Goal: Information Seeking & Learning: Learn about a topic

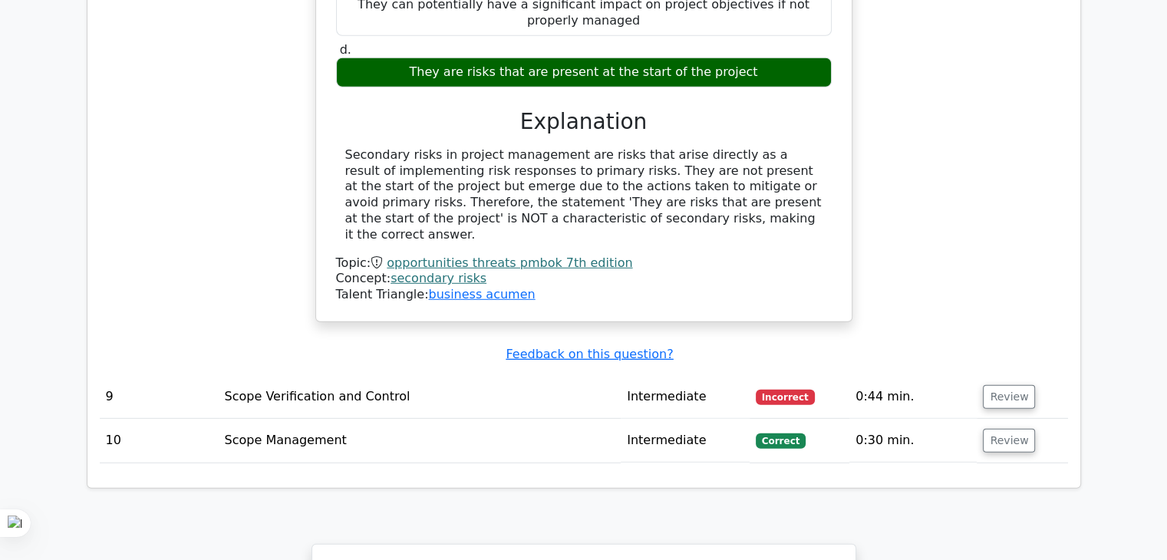
scroll to position [4454, 0]
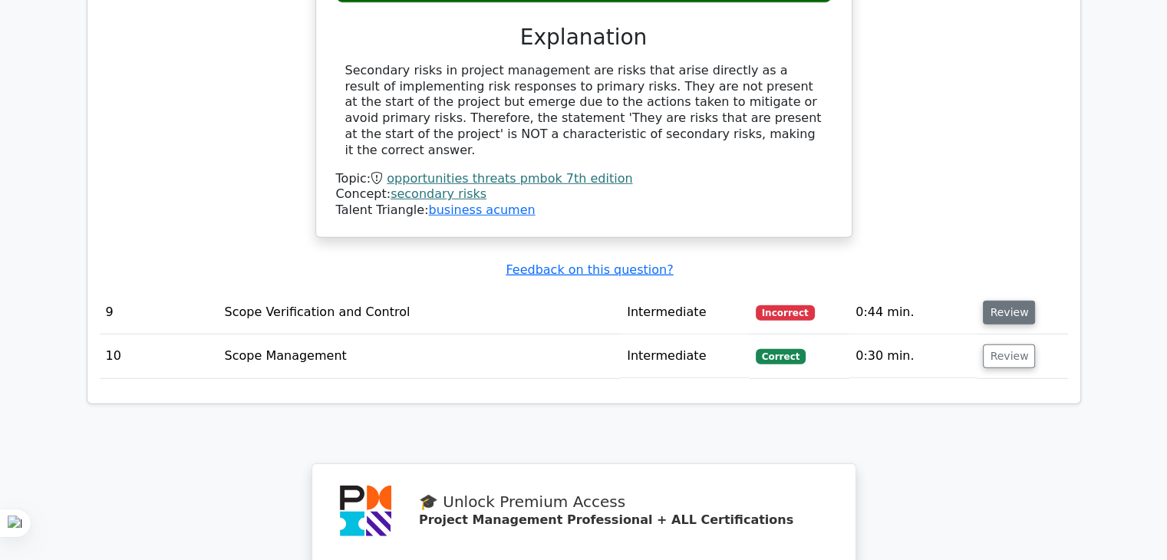
click at [1014, 301] on button "Review" at bounding box center [1009, 313] width 52 height 24
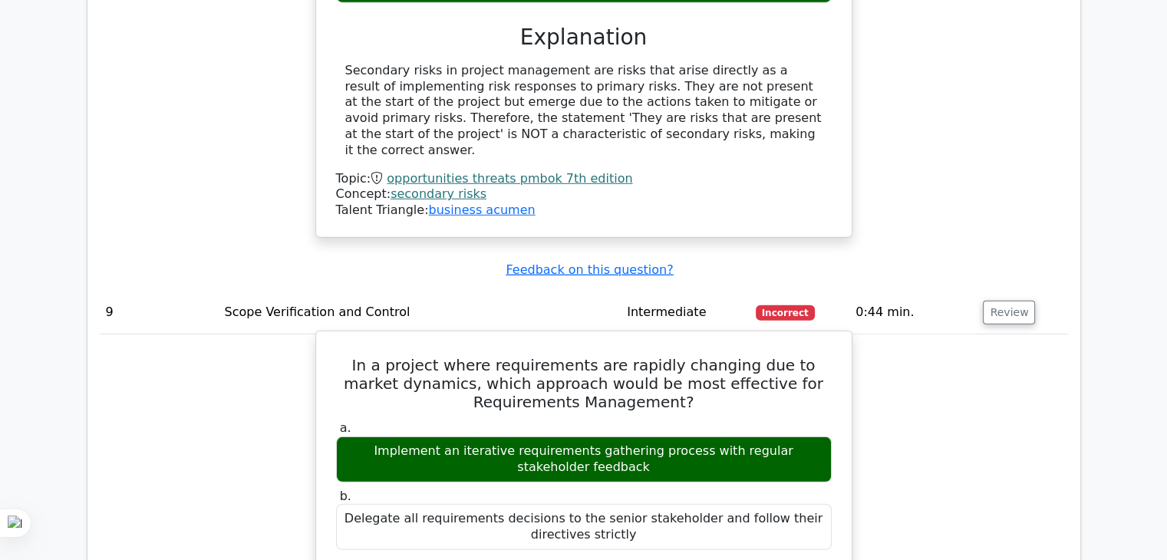
click at [665, 356] on h5 "In a project where requirements are rapidly changing due to market dynamics, wh…" at bounding box center [584, 383] width 499 height 55
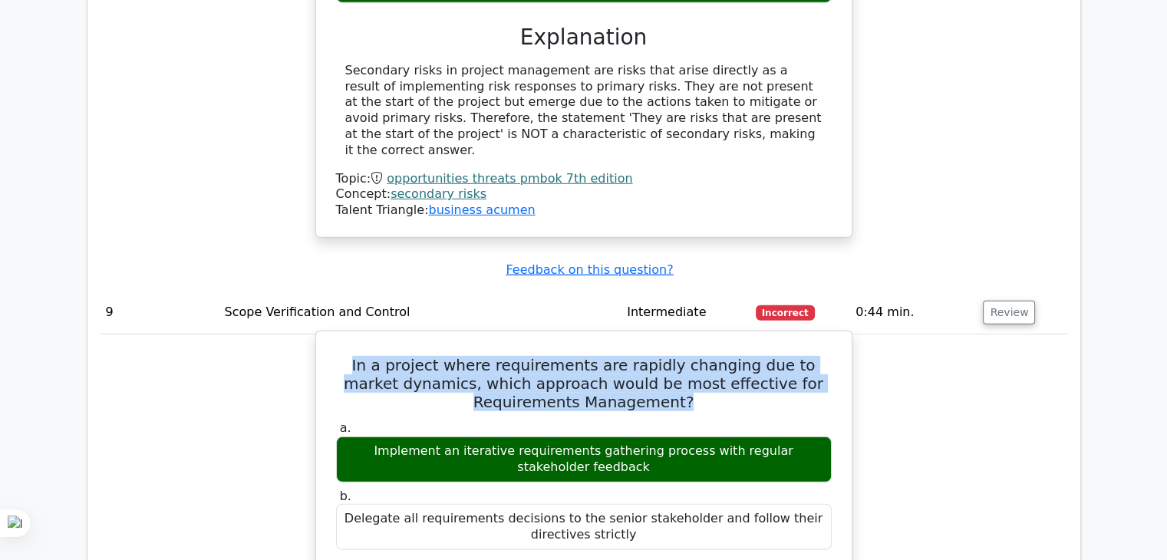
click at [665, 356] on h5 "In a project where requirements are rapidly changing due to market dynamics, wh…" at bounding box center [584, 383] width 499 height 55
copy div "In a project where requirements are rapidly changing due to market dynamics, wh…"
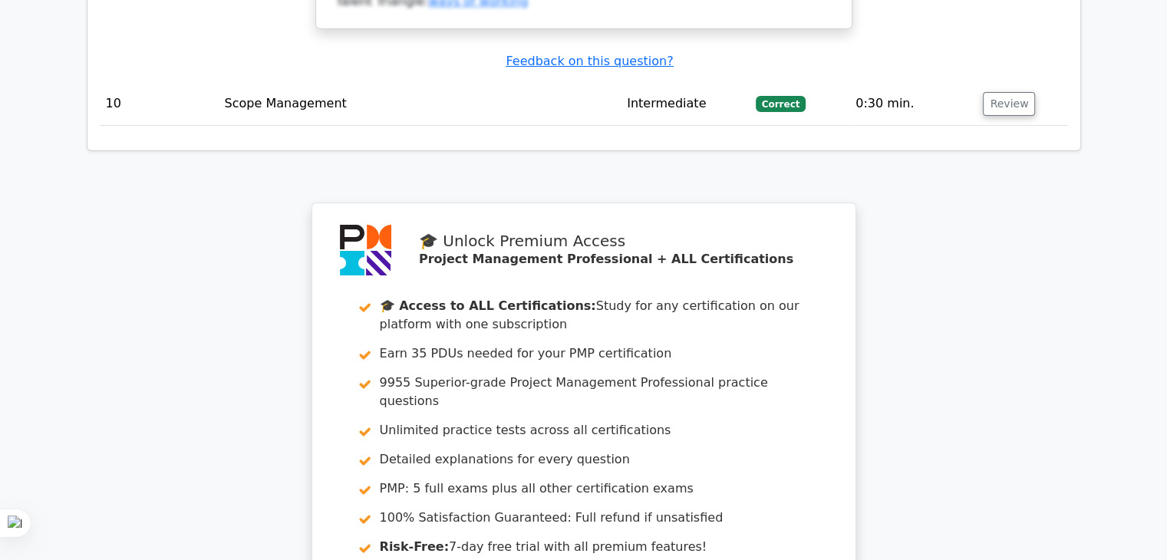
scroll to position [5834, 0]
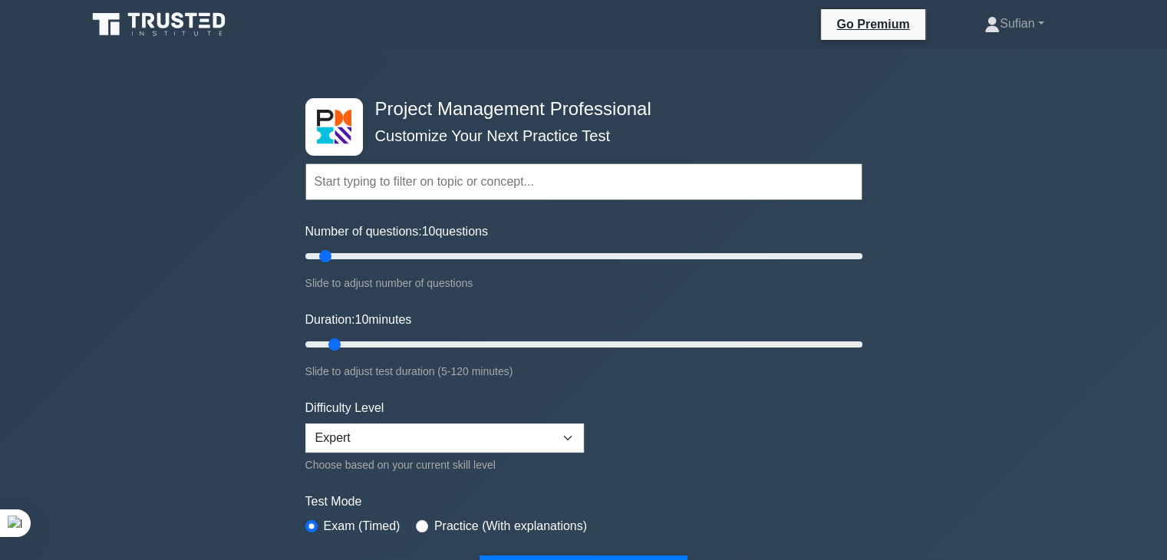
scroll to position [230, 0]
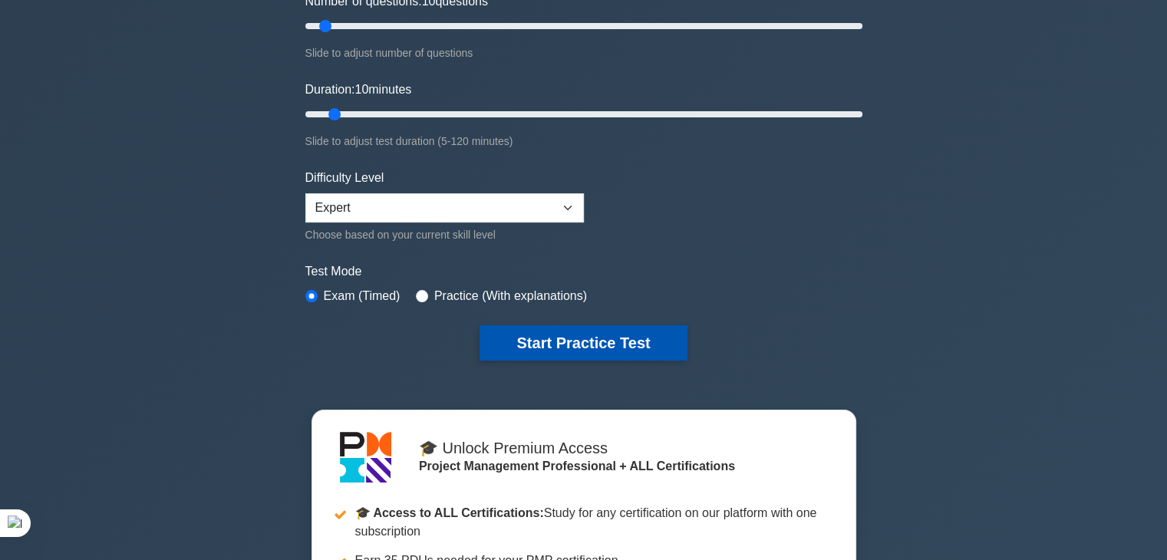
click at [573, 341] on button "Start Practice Test" at bounding box center [583, 342] width 207 height 35
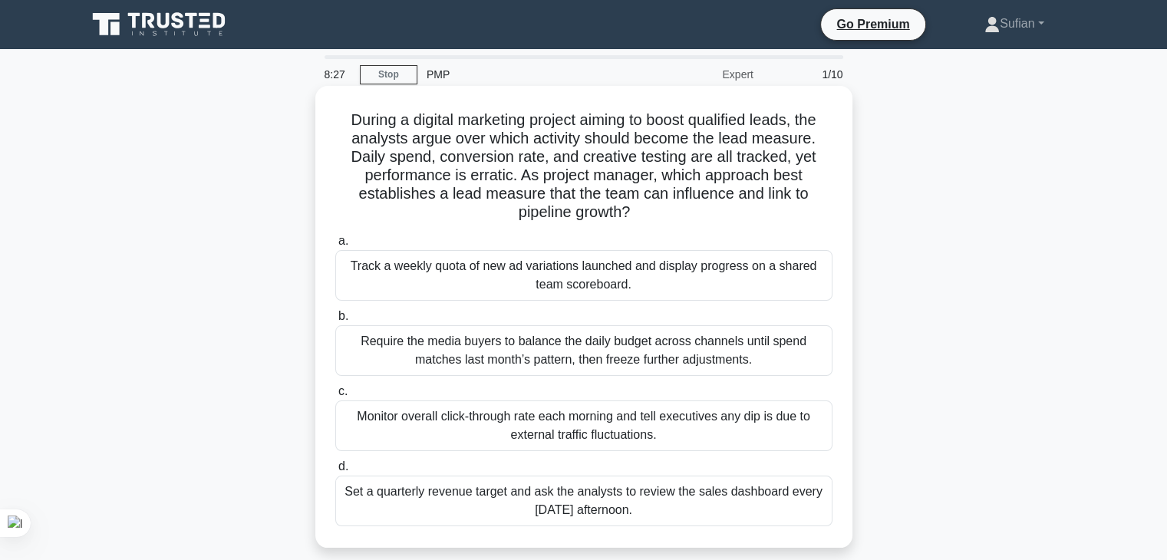
click at [583, 271] on div "Track a weekly quota of new ad variations launched and display progress on a sh…" at bounding box center [583, 275] width 497 height 51
click at [335, 246] on input "a. Track a weekly quota of new ad variations launched and display progress on a…" at bounding box center [335, 241] width 0 height 10
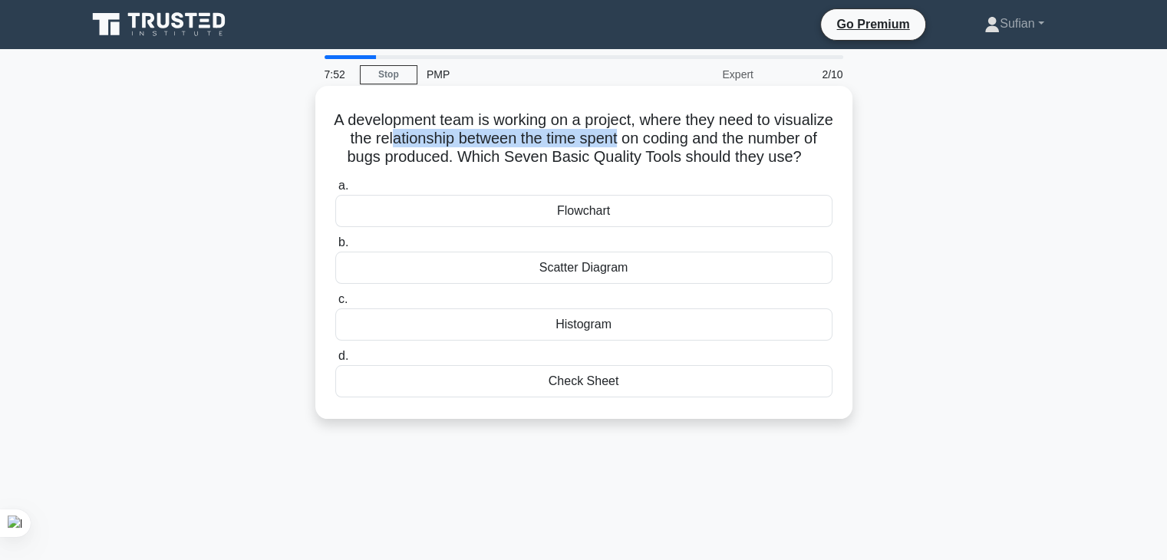
drag, startPoint x: 453, startPoint y: 134, endPoint x: 687, endPoint y: 136, distance: 234.0
click at [687, 136] on h5 "A development team is working on a project, where they need to visualize the re…" at bounding box center [584, 138] width 500 height 57
click at [678, 138] on h5 "A development team is working on a project, where they need to visualize the re…" at bounding box center [584, 138] width 500 height 57
click at [755, 136] on h5 "A development team is working on a project, where they need to visualize the re…" at bounding box center [584, 138] width 500 height 57
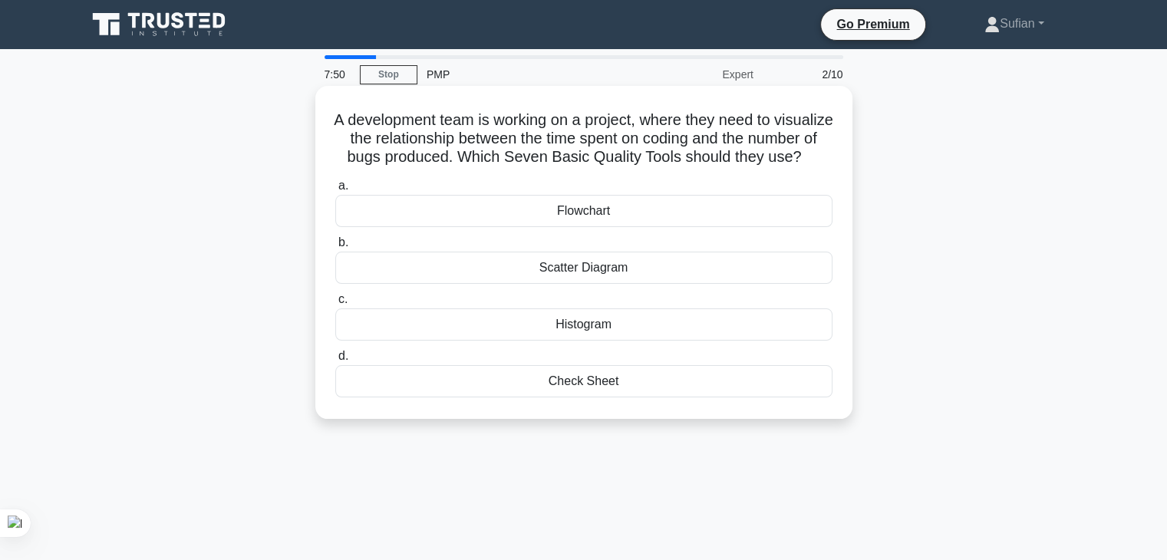
click at [790, 135] on h5 "A development team is working on a project, where they need to visualize the re…" at bounding box center [584, 138] width 500 height 57
drag, startPoint x: 415, startPoint y: 157, endPoint x: 490, endPoint y: 159, distance: 75.2
click at [490, 159] on h5 "A development team is working on a project, where they need to visualize the re…" at bounding box center [584, 138] width 500 height 57
click at [596, 341] on div "Histogram" at bounding box center [583, 324] width 497 height 32
click at [335, 305] on input "c. Histogram" at bounding box center [335, 300] width 0 height 10
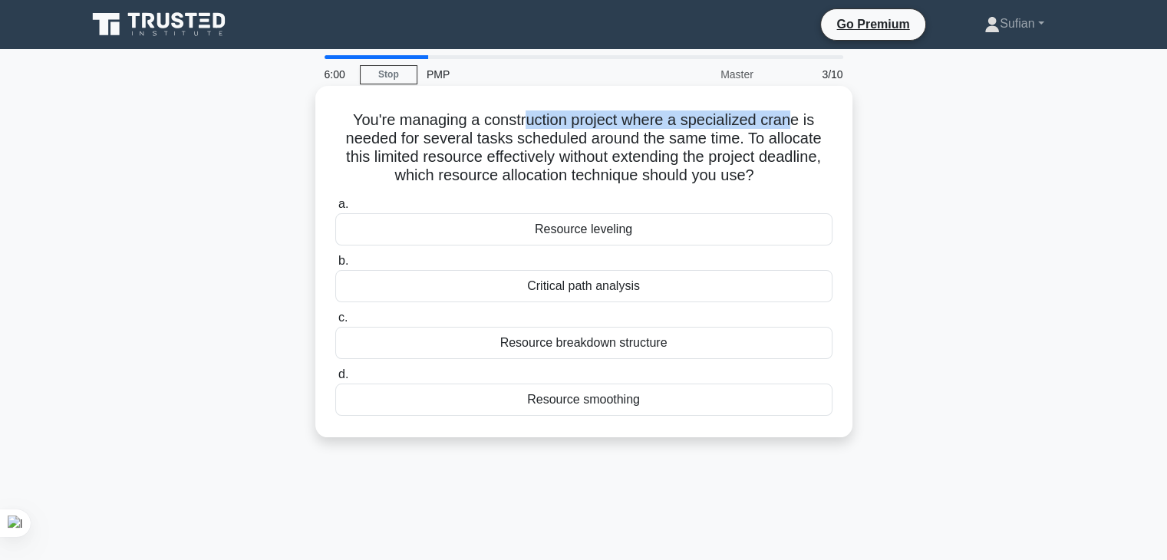
drag, startPoint x: 601, startPoint y: 115, endPoint x: 798, endPoint y: 119, distance: 197.2
click at [798, 119] on h5 "You're managing a construction project where a specialized crane is needed for …" at bounding box center [584, 147] width 500 height 75
click at [461, 147] on h5 "You're managing a construction project where a specialized crane is needed for …" at bounding box center [584, 147] width 500 height 75
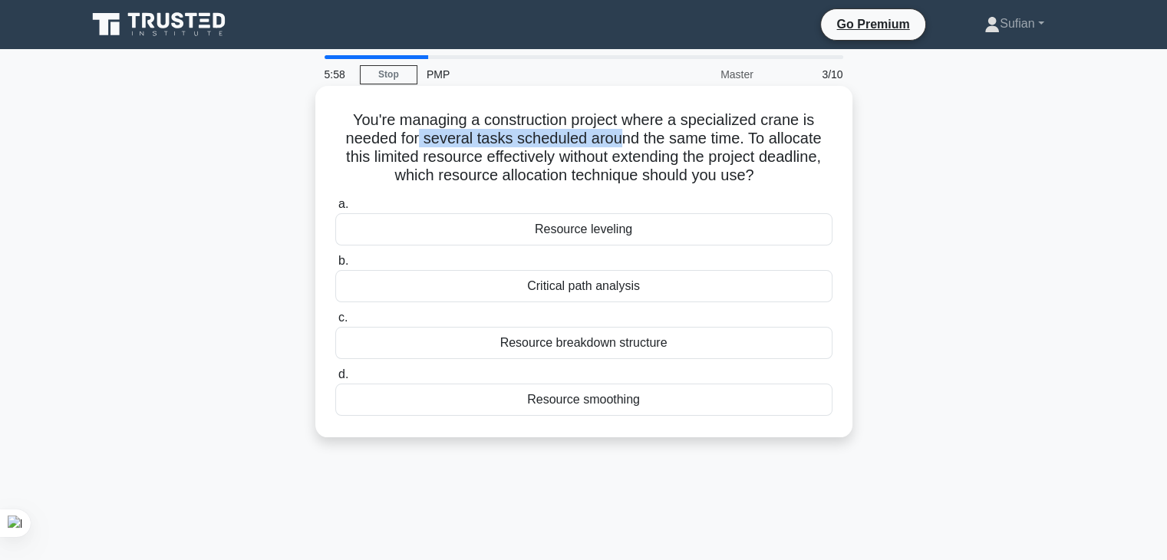
drag, startPoint x: 418, startPoint y: 139, endPoint x: 623, endPoint y: 134, distance: 204.9
click at [621, 134] on h5 "You're managing a construction project where a specialized crane is needed for …" at bounding box center [584, 147] width 500 height 75
click at [659, 137] on h5 "You're managing a construction project where a specialized crane is needed for …" at bounding box center [584, 147] width 500 height 75
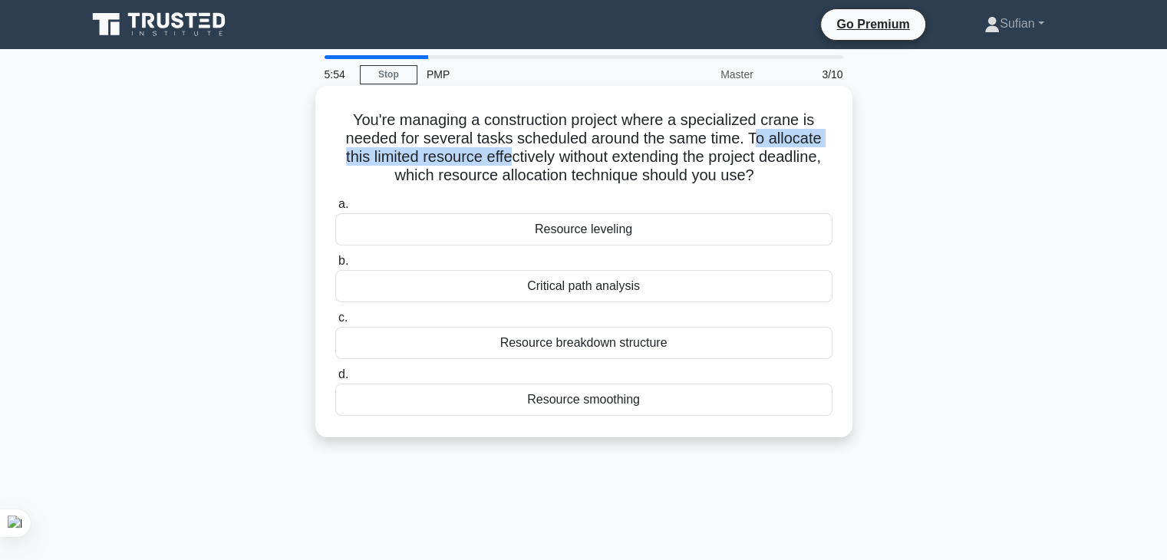
drag, startPoint x: 757, startPoint y: 137, endPoint x: 613, endPoint y: 160, distance: 145.3
click at [506, 164] on h5 "You're managing a construction project where a specialized crane is needed for …" at bounding box center [584, 147] width 500 height 75
click at [625, 160] on h5 "You're managing a construction project where a specialized crane is needed for …" at bounding box center [584, 147] width 500 height 75
click at [602, 291] on div "Critical path analysis" at bounding box center [583, 286] width 497 height 32
click at [335, 266] on input "b. Critical path analysis" at bounding box center [335, 261] width 0 height 10
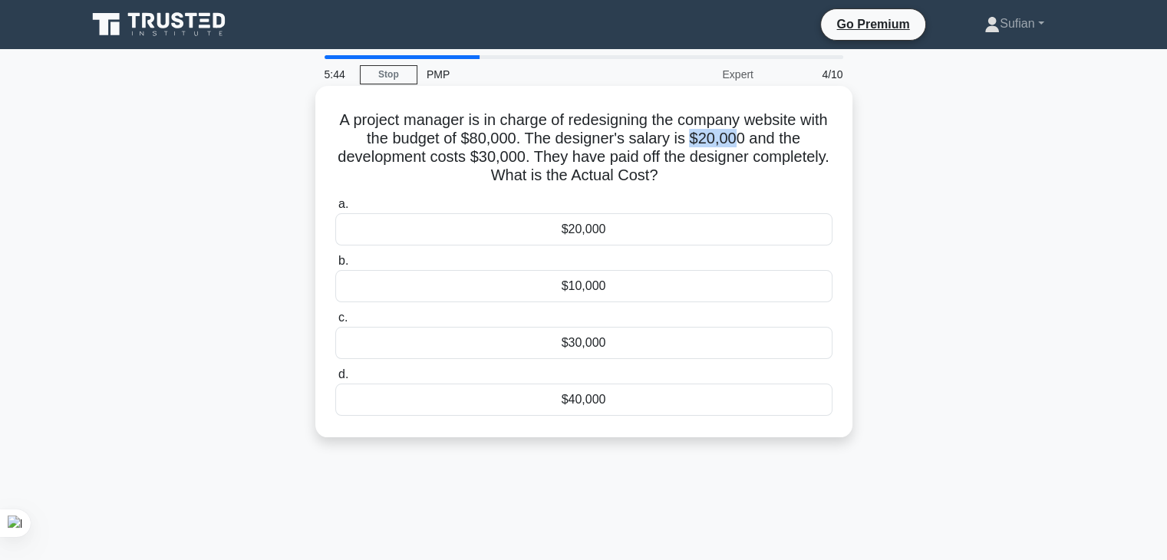
drag, startPoint x: 711, startPoint y: 142, endPoint x: 758, endPoint y: 139, distance: 47.7
click at [758, 139] on h5 "A project manager is in charge of redesigning the company website with the budg…" at bounding box center [584, 147] width 500 height 75
click at [795, 139] on h5 "A project manager is in charge of redesigning the company website with the budg…" at bounding box center [584, 147] width 500 height 75
drag, startPoint x: 483, startPoint y: 155, endPoint x: 555, endPoint y: 154, distance: 72.1
click at [555, 154] on h5 "A project manager is in charge of redesigning the company website with the budg…" at bounding box center [584, 147] width 500 height 75
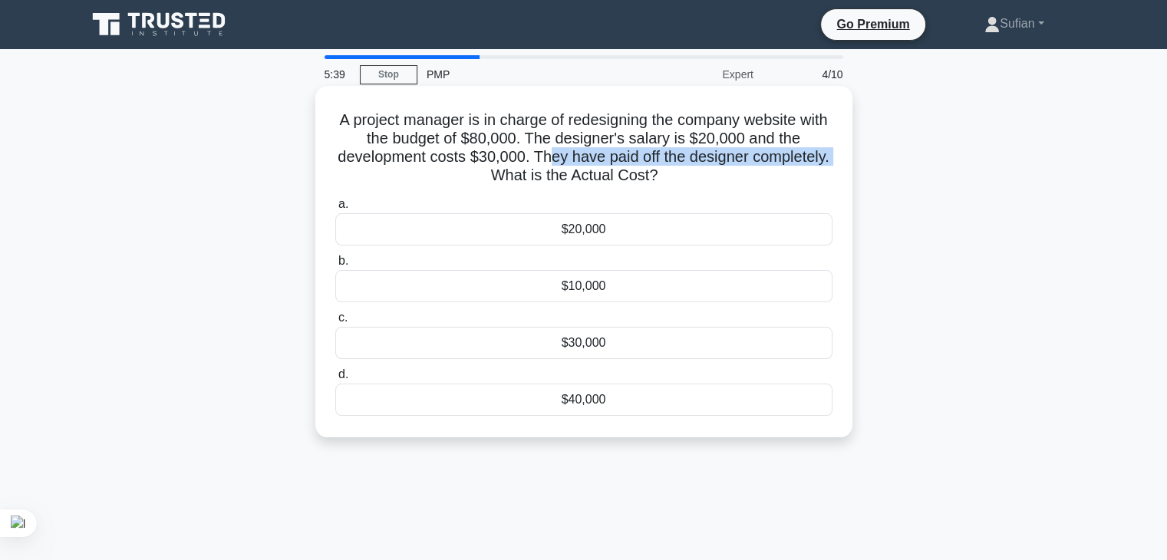
drag, startPoint x: 589, startPoint y: 164, endPoint x: 533, endPoint y: 172, distance: 55.8
click at [533, 172] on h5 "A project manager is in charge of redesigning the company website with the budg…" at bounding box center [584, 147] width 500 height 75
click at [546, 171] on h5 "A project manager is in charge of redesigning the company website with the budg…" at bounding box center [584, 147] width 500 height 75
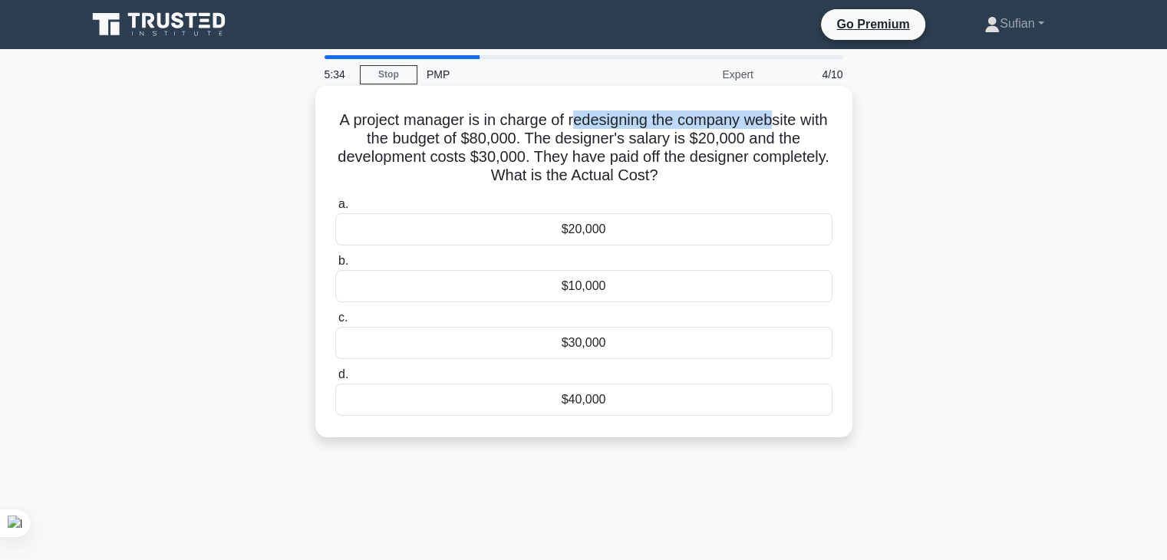
drag, startPoint x: 592, startPoint y: 120, endPoint x: 630, endPoint y: 127, distance: 38.1
click at [767, 120] on h5 "A project manager is in charge of redesigning the company website with the budg…" at bounding box center [584, 147] width 500 height 75
drag, startPoint x: 533, startPoint y: 135, endPoint x: 484, endPoint y: 134, distance: 49.1
click at [484, 134] on h5 "A project manager is in charge of redesigning the company website with the budg…" at bounding box center [584, 147] width 500 height 75
click at [565, 136] on h5 "A project manager is in charge of redesigning the company website with the budg…" at bounding box center [584, 147] width 500 height 75
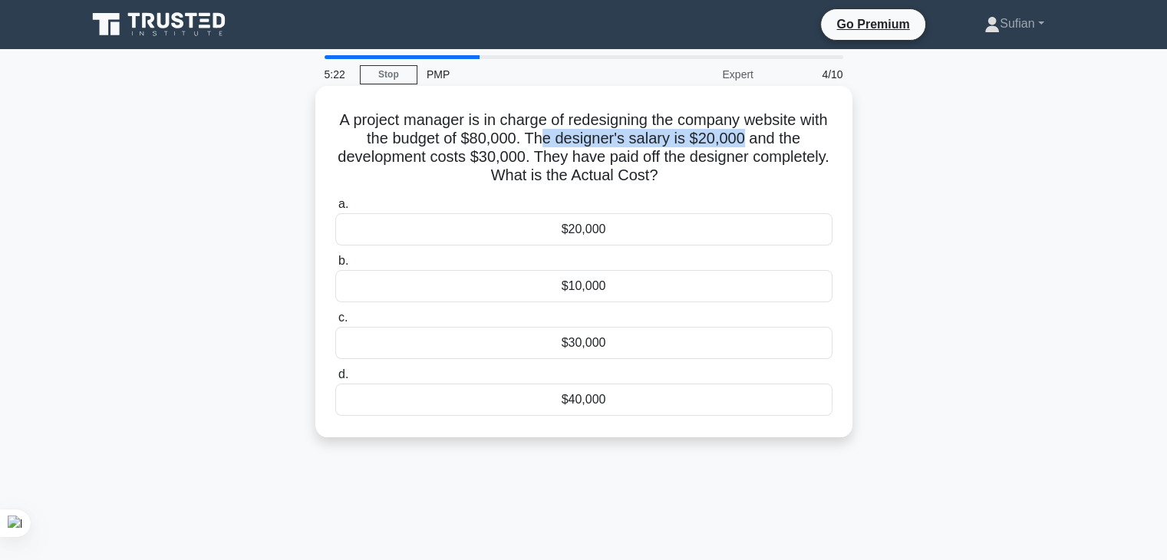
drag, startPoint x: 562, startPoint y: 136, endPoint x: 759, endPoint y: 132, distance: 197.2
click at [759, 132] on h5 "A project manager is in charge of redesigning the company website with the budg…" at bounding box center [584, 147] width 500 height 75
click at [676, 149] on h5 "A project manager is in charge of redesigning the company website with the budg…" at bounding box center [584, 147] width 500 height 75
drag, startPoint x: 628, startPoint y: 137, endPoint x: 764, endPoint y: 136, distance: 136.6
click at [764, 136] on h5 "A project manager is in charge of redesigning the company website with the budg…" at bounding box center [584, 147] width 500 height 75
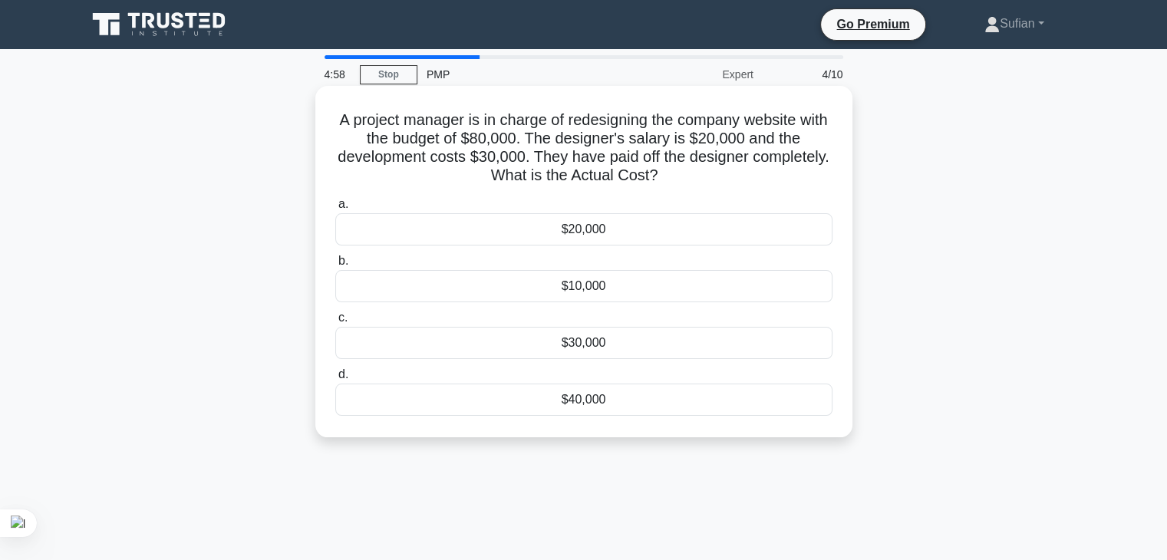
click at [815, 136] on h5 "A project manager is in charge of redesigning the company website with the budg…" at bounding box center [584, 147] width 500 height 75
drag, startPoint x: 506, startPoint y: 153, endPoint x: 561, endPoint y: 152, distance: 55.3
click at [561, 152] on h5 "A project manager is in charge of redesigning the company website with the budg…" at bounding box center [584, 147] width 500 height 75
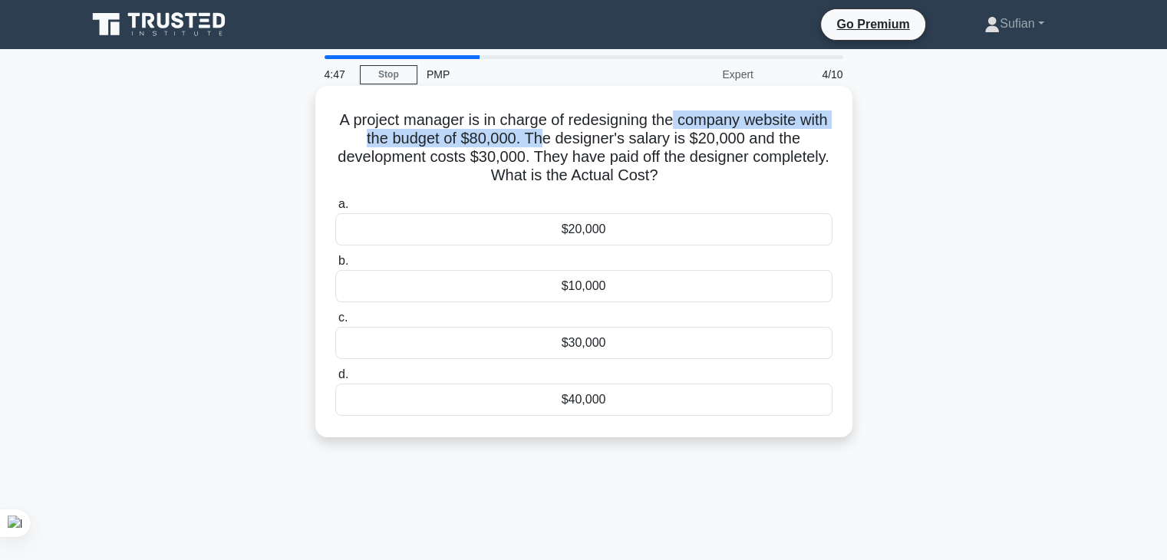
drag, startPoint x: 703, startPoint y: 118, endPoint x: 562, endPoint y: 139, distance: 142.7
click at [562, 139] on h5 "A project manager is in charge of redesigning the company website with the budg…" at bounding box center [584, 147] width 500 height 75
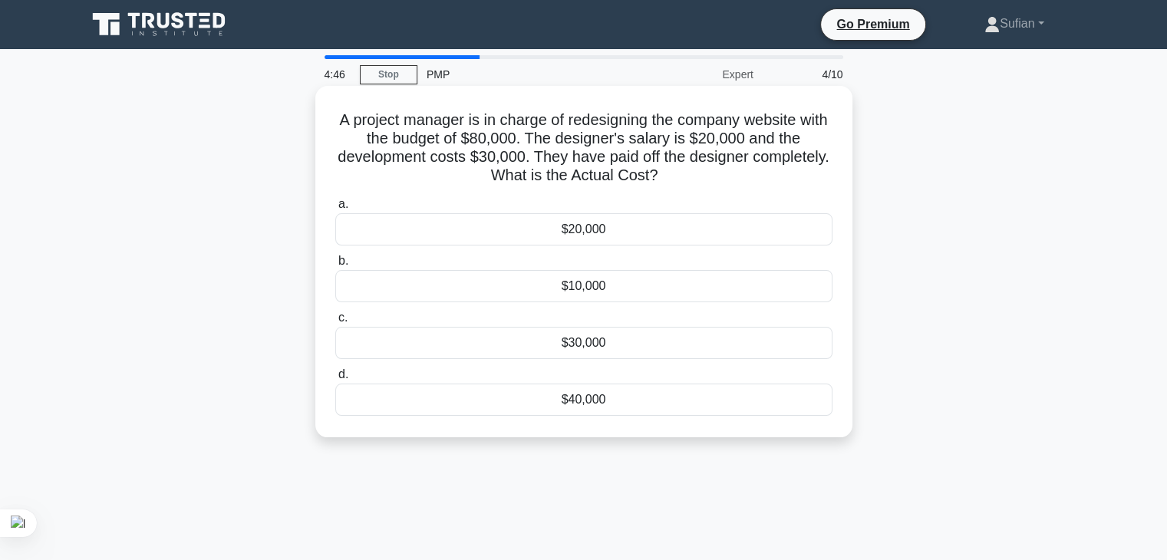
click at [543, 126] on h5 "A project manager is in charge of redesigning the company website with the budg…" at bounding box center [584, 147] width 500 height 75
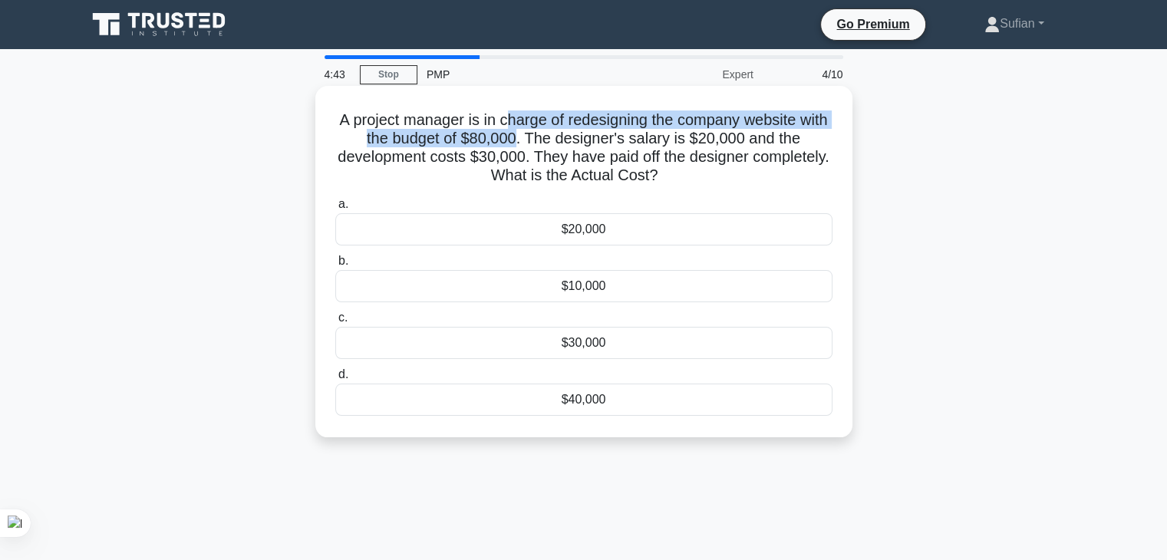
drag, startPoint x: 525, startPoint y: 120, endPoint x: 534, endPoint y: 140, distance: 22.0
click at [534, 140] on h5 "A project manager is in charge of redesigning the company website with the budg…" at bounding box center [584, 147] width 500 height 75
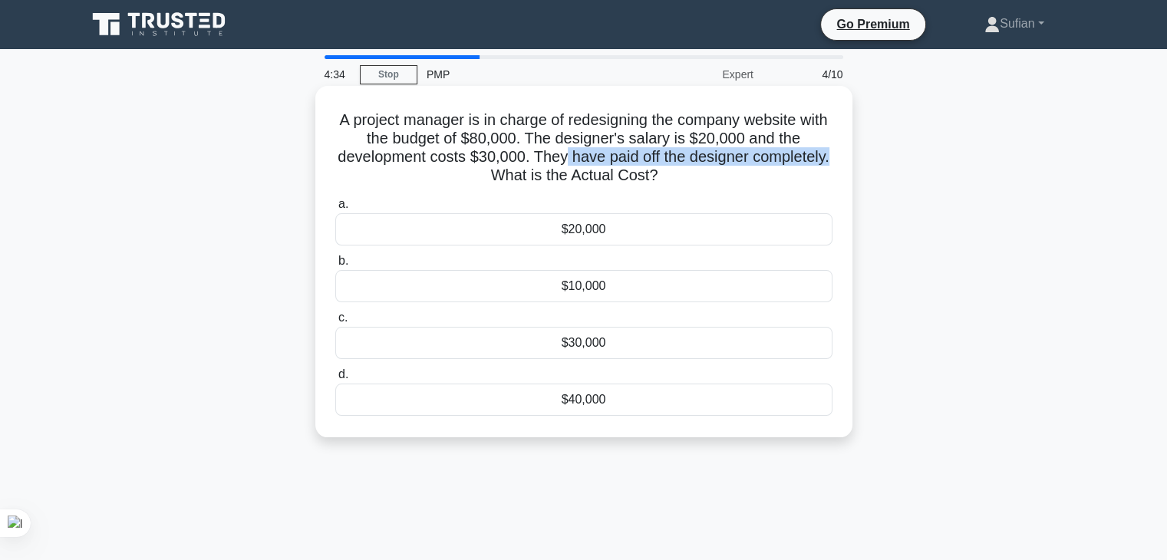
drag, startPoint x: 602, startPoint y: 158, endPoint x: 525, endPoint y: 181, distance: 80.1
click at [525, 181] on h5 "A project manager is in charge of redesigning the company website with the budg…" at bounding box center [584, 147] width 500 height 75
click at [603, 233] on div "$20,000" at bounding box center [583, 229] width 497 height 32
click at [335, 209] on input "a. $20,000" at bounding box center [335, 205] width 0 height 10
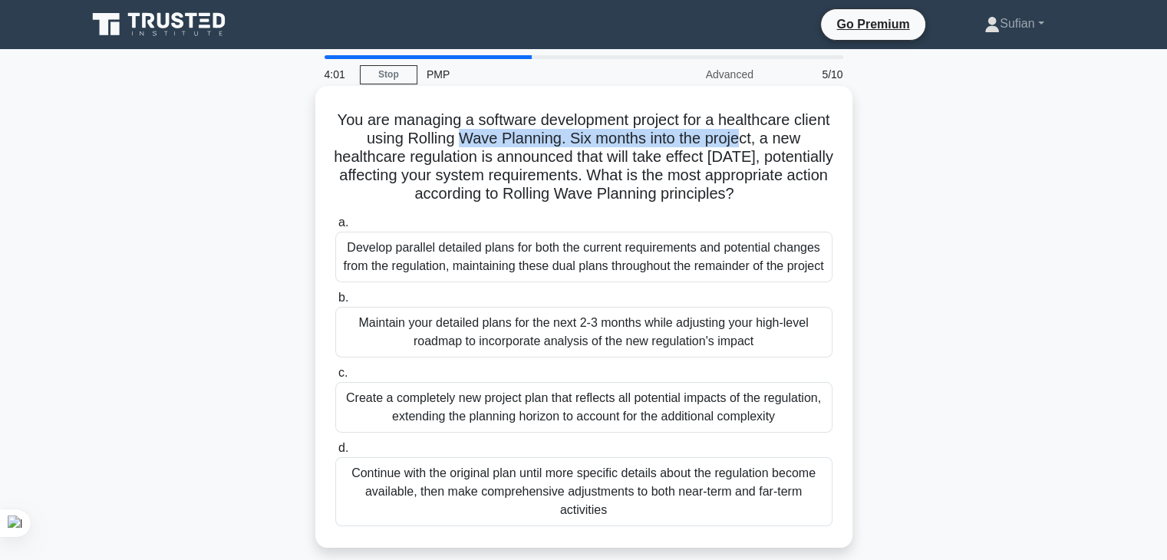
drag, startPoint x: 484, startPoint y: 143, endPoint x: 773, endPoint y: 135, distance: 289.4
click at [772, 135] on h5 "You are managing a software development project for a healthcare client using R…" at bounding box center [584, 157] width 500 height 94
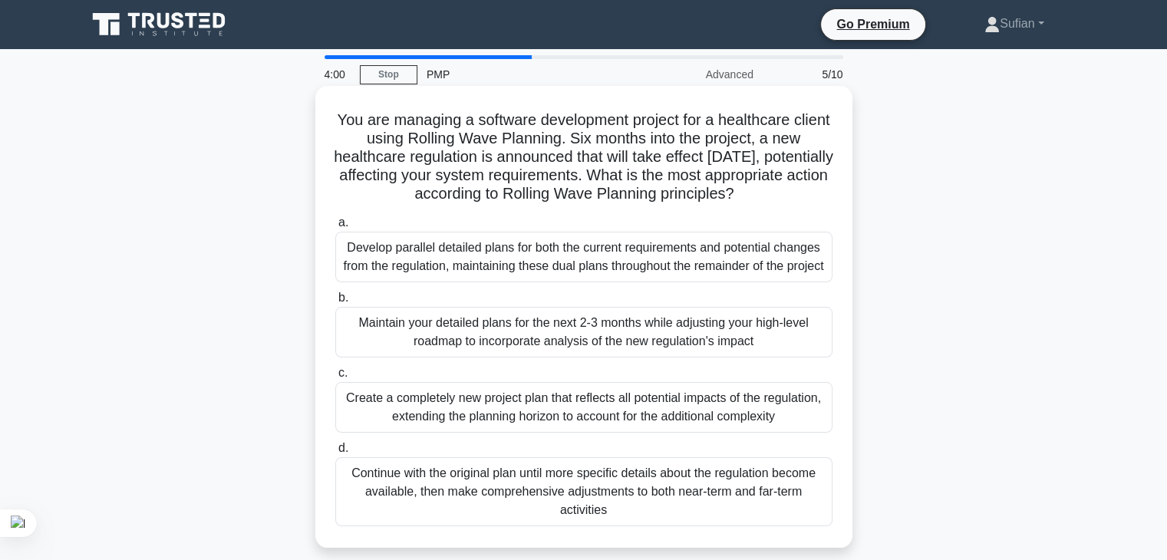
click at [789, 133] on h5 "You are managing a software development project for a healthcare client using R…" at bounding box center [584, 157] width 500 height 94
drag, startPoint x: 462, startPoint y: 143, endPoint x: 594, endPoint y: 145, distance: 132.0
click at [595, 145] on h5 "You are managing a software development project for a healthcare client using R…" at bounding box center [584, 157] width 500 height 94
click at [599, 145] on h5 "You are managing a software development project for a healthcare client using R…" at bounding box center [584, 157] width 500 height 94
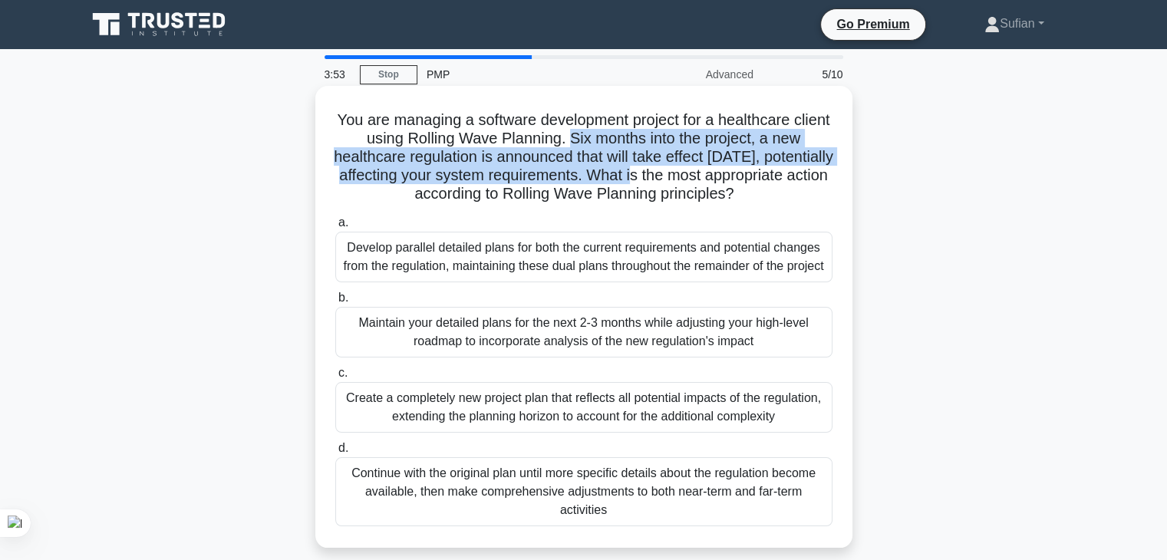
drag, startPoint x: 588, startPoint y: 142, endPoint x: 704, endPoint y: 171, distance: 120.2
click at [704, 171] on h5 "You are managing a software development project for a healthcare client using R…" at bounding box center [584, 157] width 500 height 94
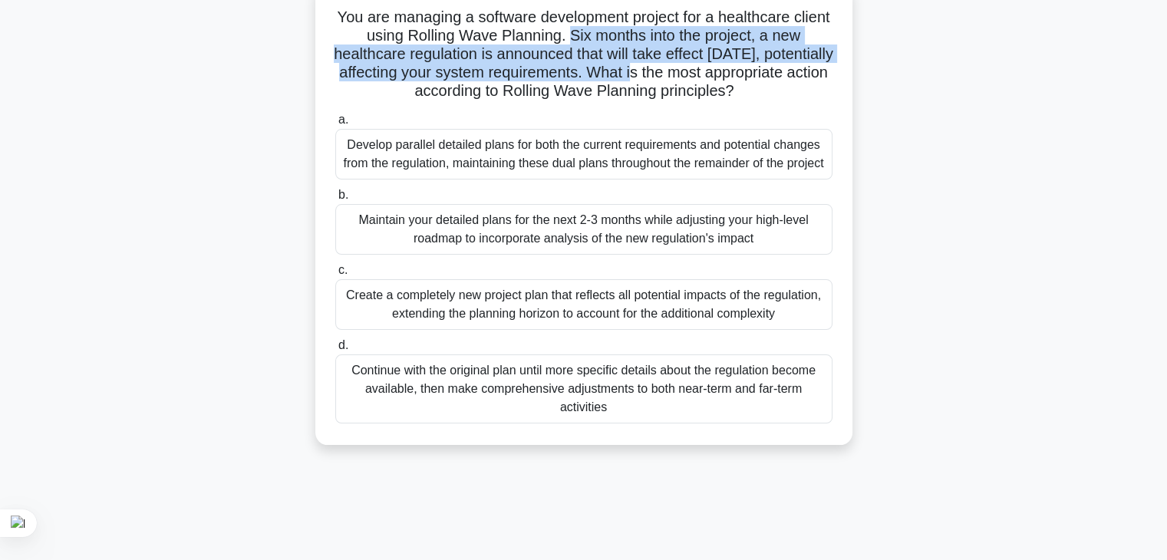
scroll to position [77, 0]
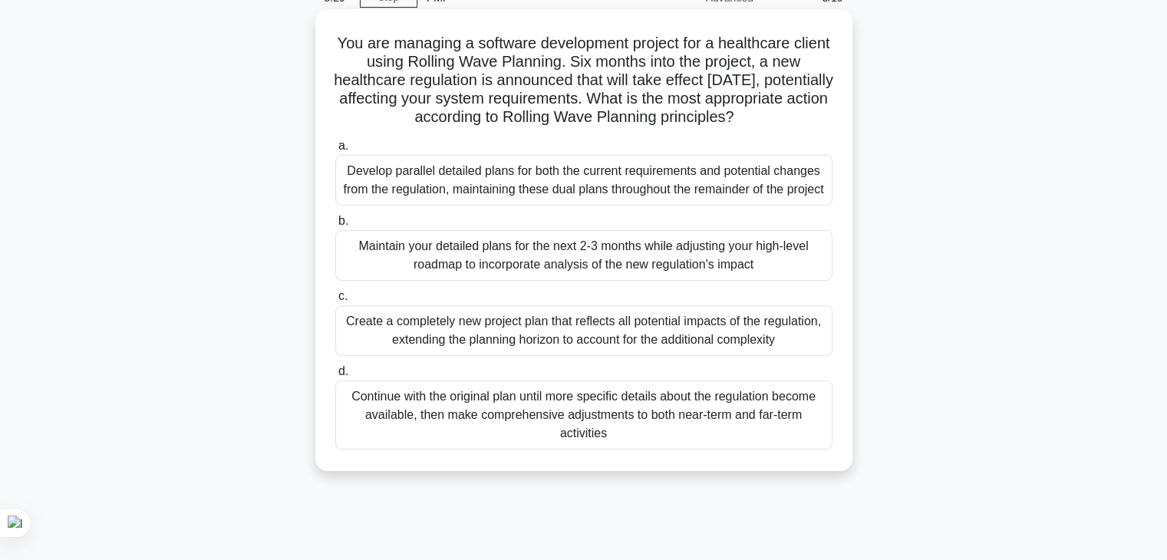
drag, startPoint x: 595, startPoint y: 206, endPoint x: 608, endPoint y: 259, distance: 53.8
click at [595, 206] on div "Develop parallel detailed plans for both the current requirements and potential…" at bounding box center [583, 180] width 497 height 51
click at [335, 151] on input "a. Develop parallel detailed plans for both the current requirements and potent…" at bounding box center [335, 146] width 0 height 10
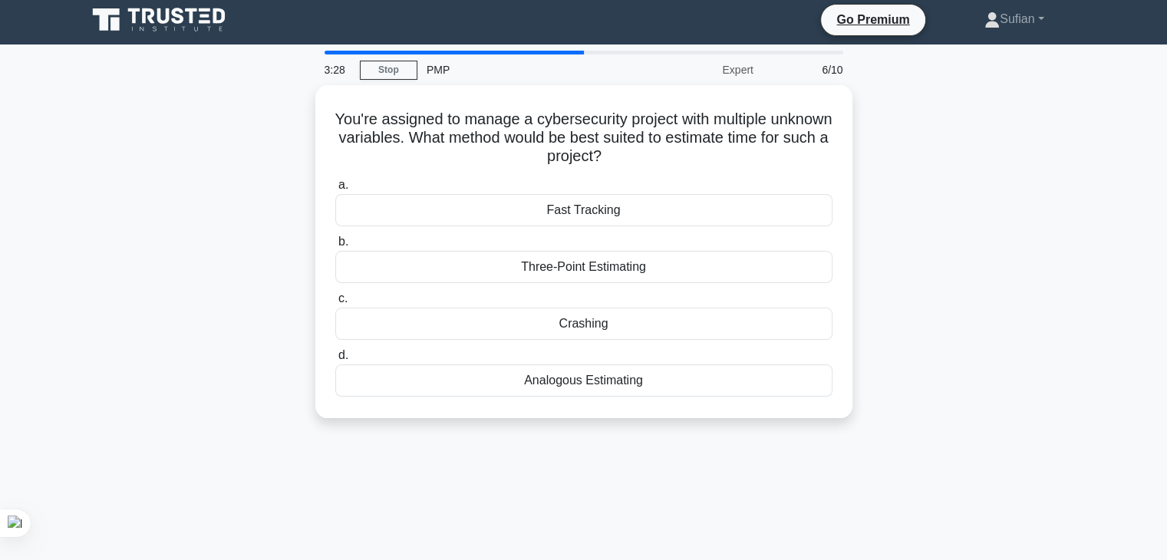
scroll to position [0, 0]
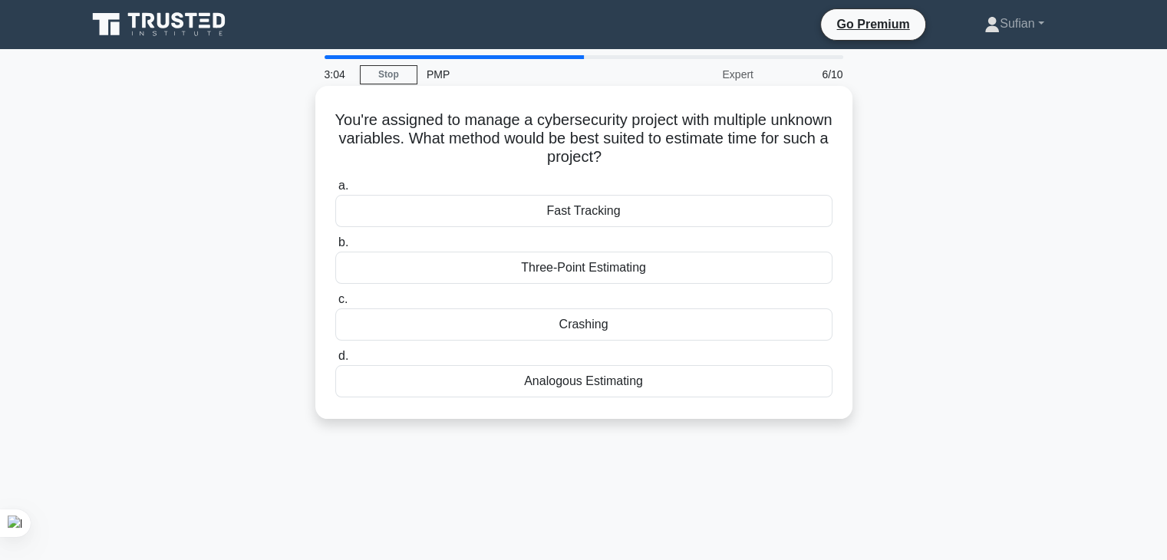
click at [605, 328] on div "Crashing" at bounding box center [583, 324] width 497 height 32
click at [335, 305] on input "c. Crashing" at bounding box center [335, 300] width 0 height 10
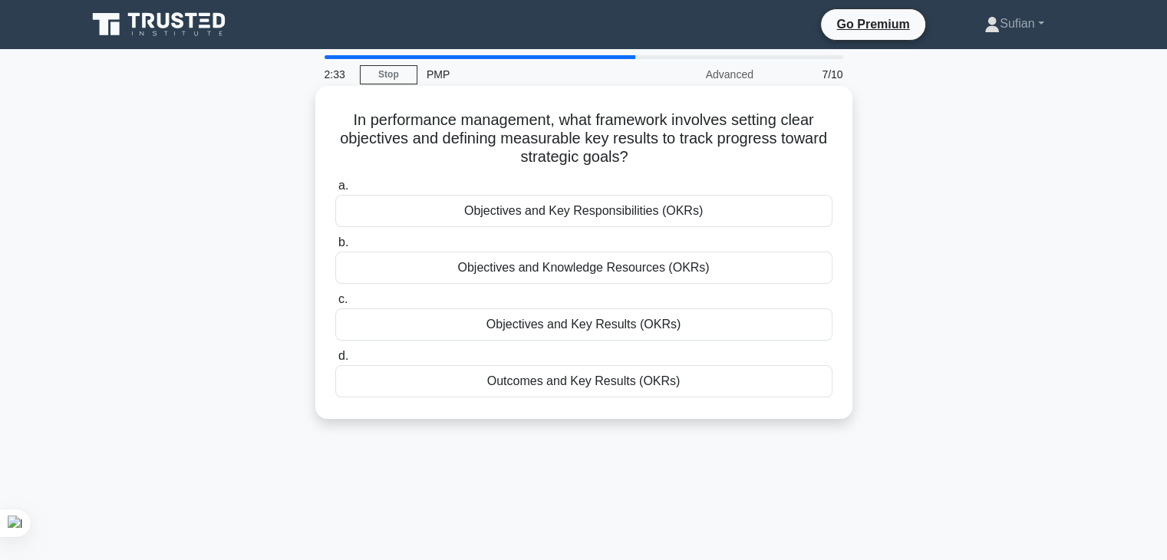
click at [606, 322] on div "Objectives and Key Results (OKRs)" at bounding box center [583, 324] width 497 height 32
click at [335, 305] on input "c. Objectives and Key Results (OKRs)" at bounding box center [335, 300] width 0 height 10
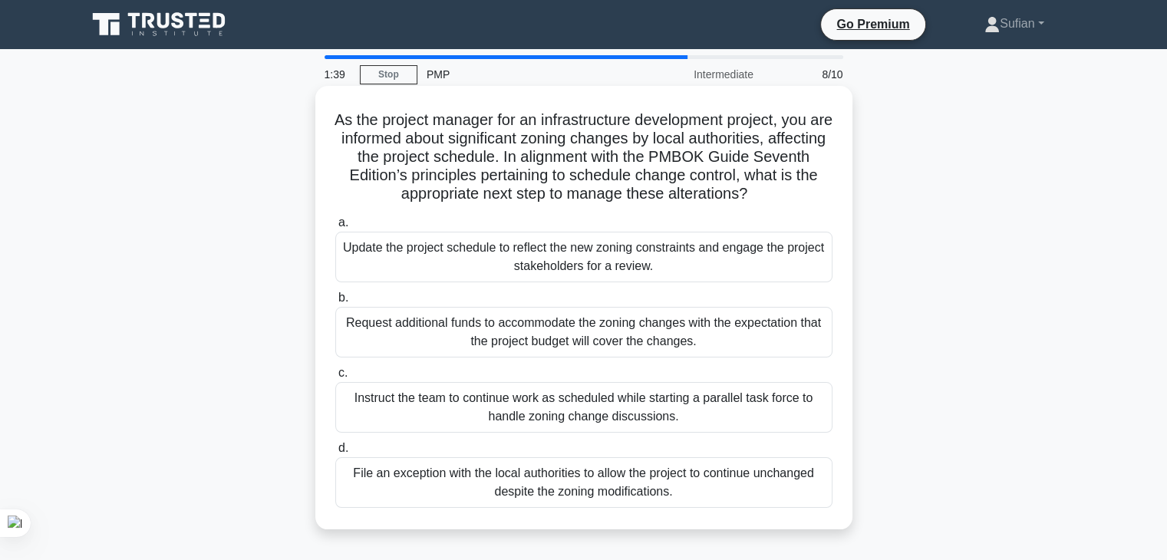
click at [572, 409] on div "Instruct the team to continue work as scheduled while starting a parallel task …" at bounding box center [583, 407] width 497 height 51
click at [335, 378] on input "c. Instruct the team to continue work as scheduled while starting a parallel ta…" at bounding box center [335, 373] width 0 height 10
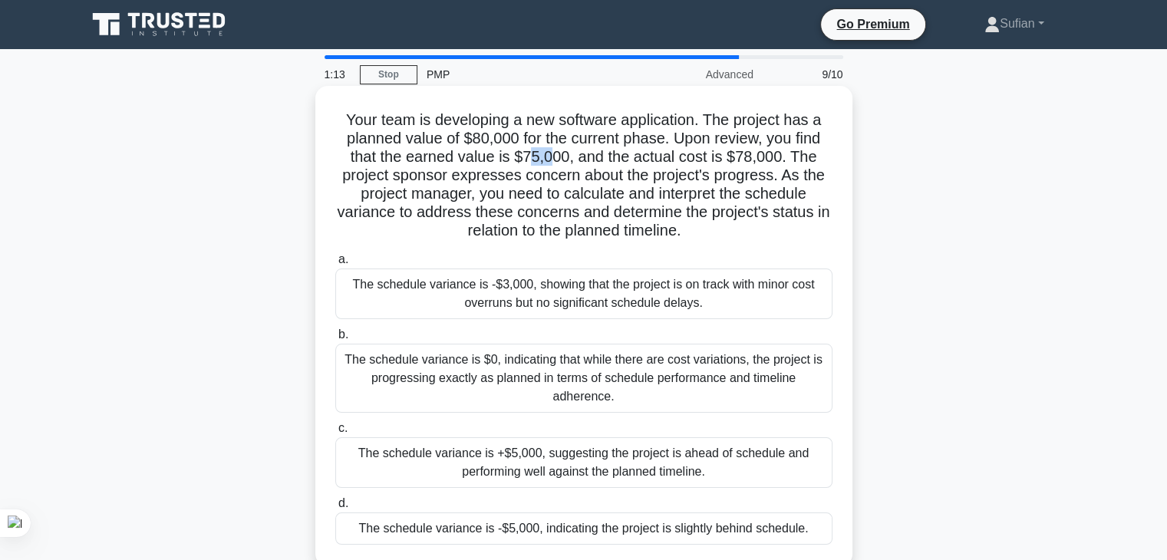
drag, startPoint x: 531, startPoint y: 157, endPoint x: 571, endPoint y: 157, distance: 39.9
click at [557, 157] on h5 "Your team is developing a new software application. The project has a planned v…" at bounding box center [584, 175] width 500 height 130
drag, startPoint x: 691, startPoint y: 157, endPoint x: 742, endPoint y: 157, distance: 51.4
click at [742, 157] on h5 "Your team is developing a new software application. The project has a planned v…" at bounding box center [584, 175] width 500 height 130
click at [744, 160] on h5 "Your team is developing a new software application. The project has a planned v…" at bounding box center [584, 175] width 500 height 130
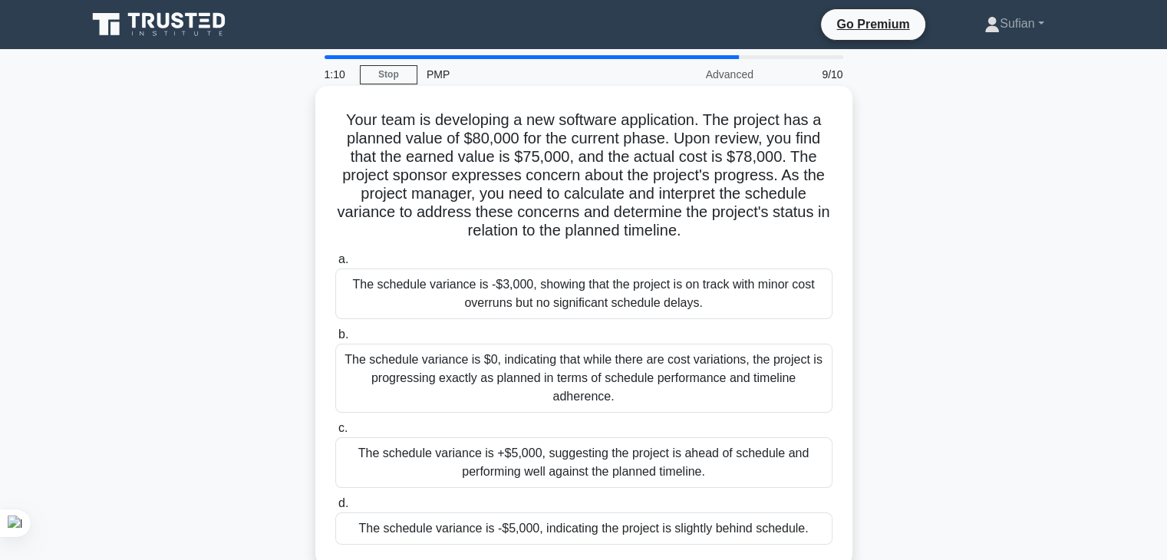
scroll to position [77, 0]
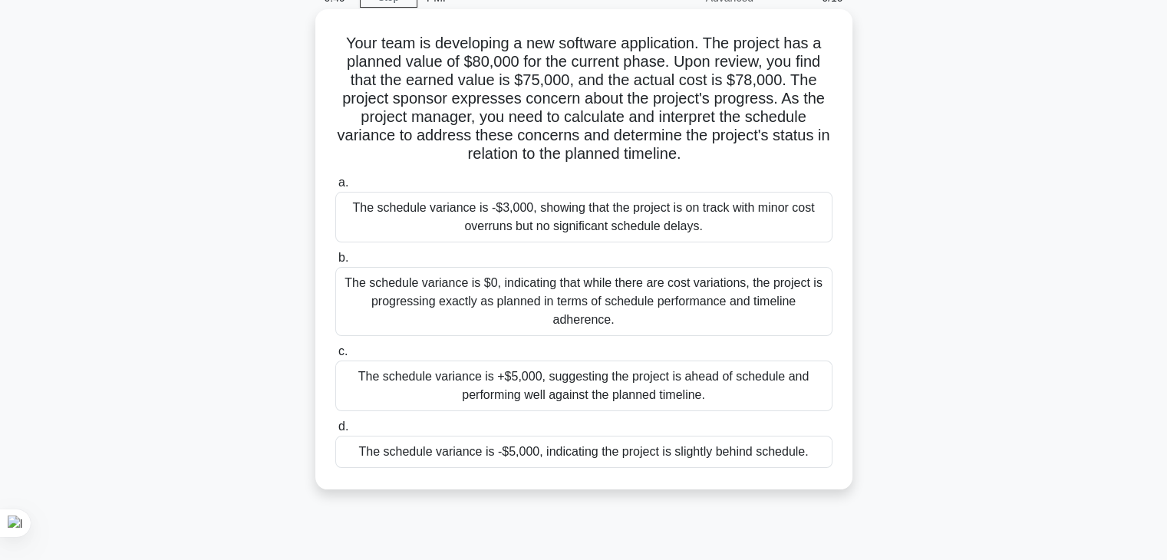
click at [542, 454] on div "The schedule variance is -$5,000, indicating the project is slightly behind sch…" at bounding box center [583, 452] width 497 height 32
click at [335, 432] on input "d. The schedule variance is -$5,000, indicating the project is slightly behind …" at bounding box center [335, 427] width 0 height 10
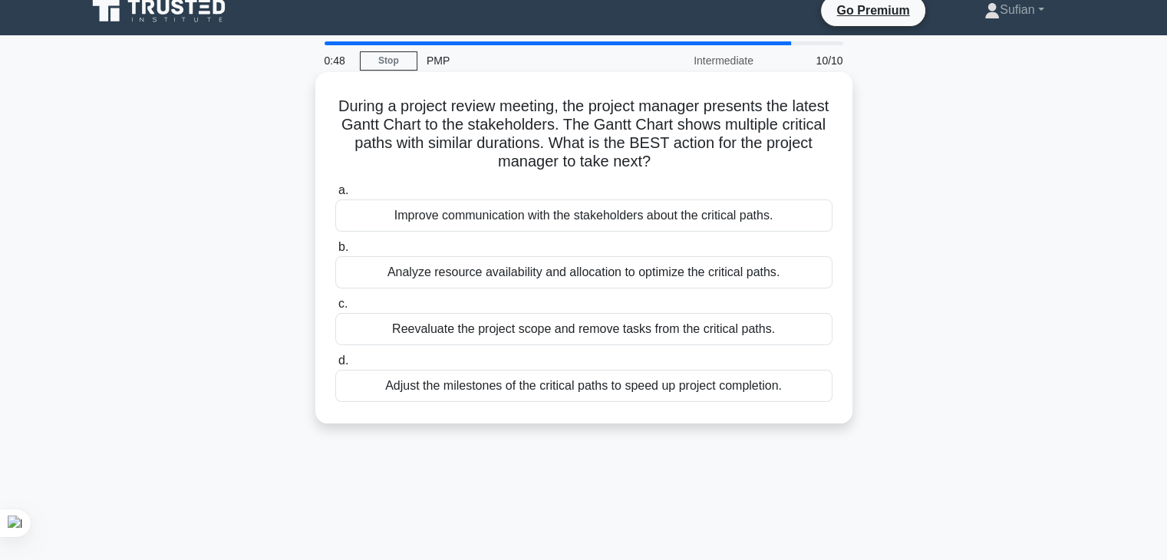
scroll to position [0, 0]
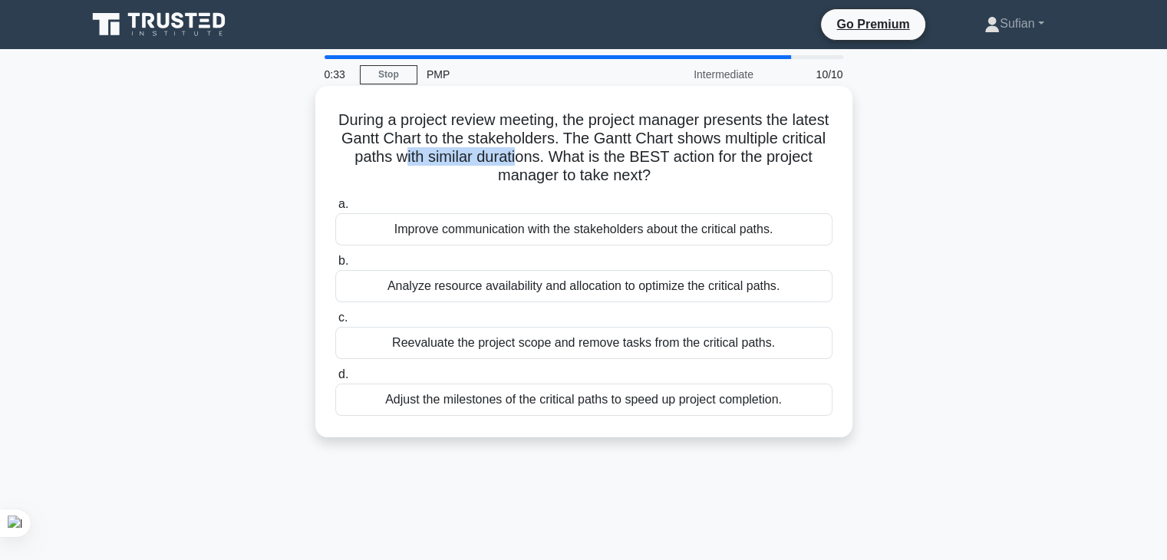
drag, startPoint x: 453, startPoint y: 148, endPoint x: 595, endPoint y: 150, distance: 142.0
click at [578, 148] on h5 "During a project review meeting, the project manager presents the latest [PERSO…" at bounding box center [584, 147] width 500 height 75
click at [668, 150] on h5 "During a project review meeting, the project manager presents the latest [PERSO…" at bounding box center [584, 147] width 500 height 75
drag, startPoint x: 737, startPoint y: 147, endPoint x: 593, endPoint y: 163, distance: 145.2
click at [593, 163] on h5 "During a project review meeting, the project manager presents the latest [PERSO…" at bounding box center [584, 147] width 500 height 75
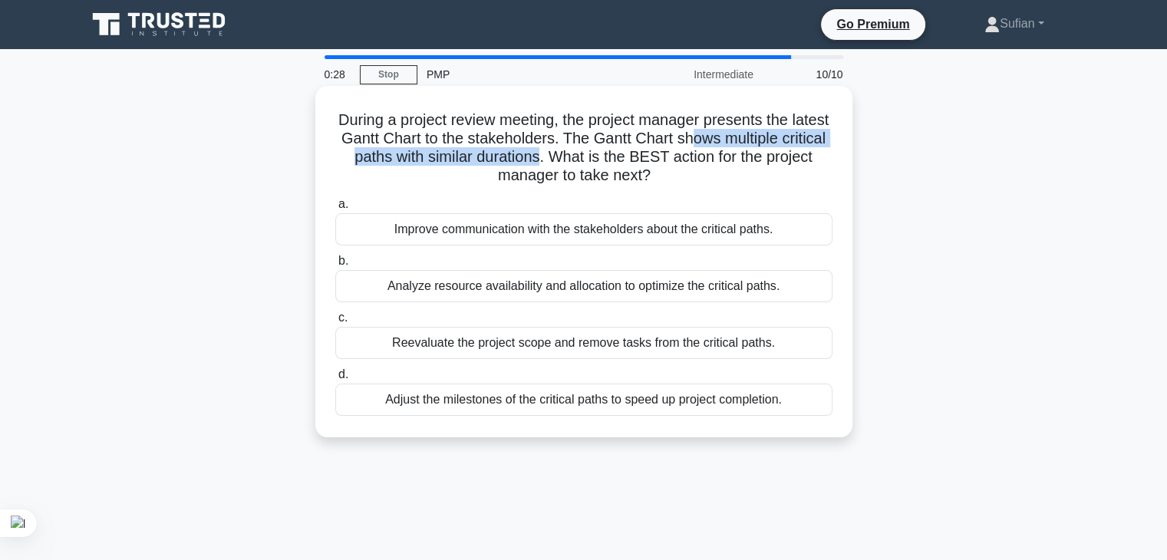
click at [593, 163] on h5 "During a project review meeting, the project manager presents the latest [PERSO…" at bounding box center [584, 147] width 500 height 75
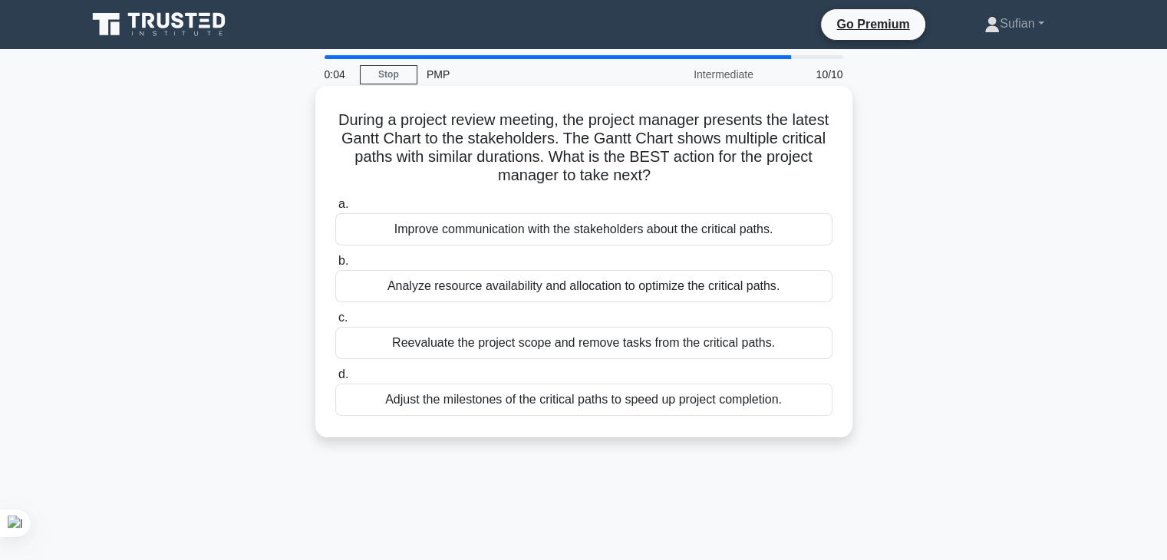
click at [536, 345] on div "Reevaluate the project scope and remove tasks from the critical paths." at bounding box center [583, 343] width 497 height 32
click at [335, 323] on input "c. Reevaluate the project scope and remove tasks from the critical paths." at bounding box center [335, 318] width 0 height 10
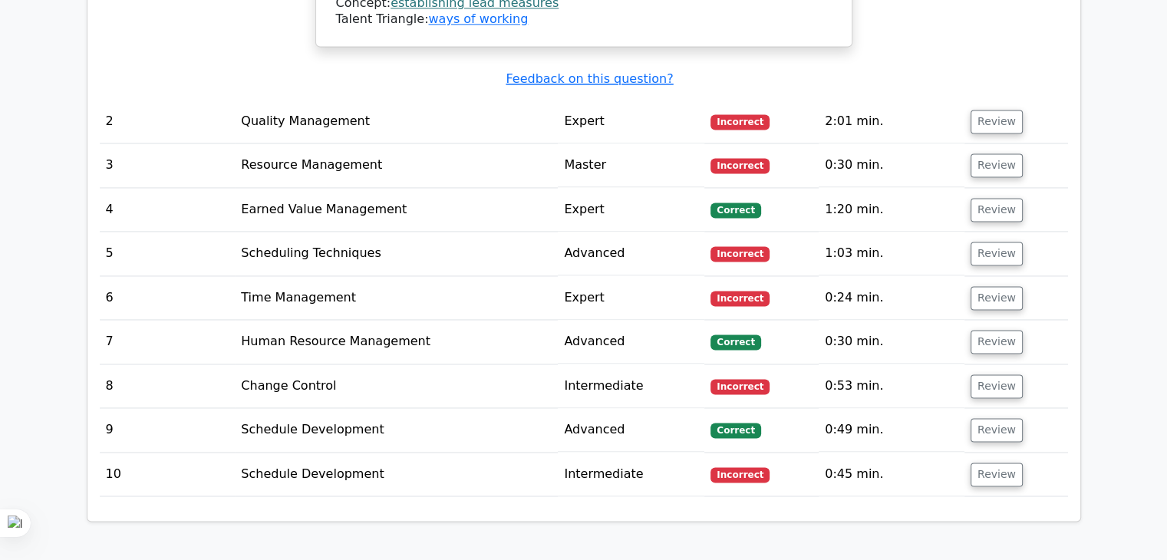
scroll to position [2149, 0]
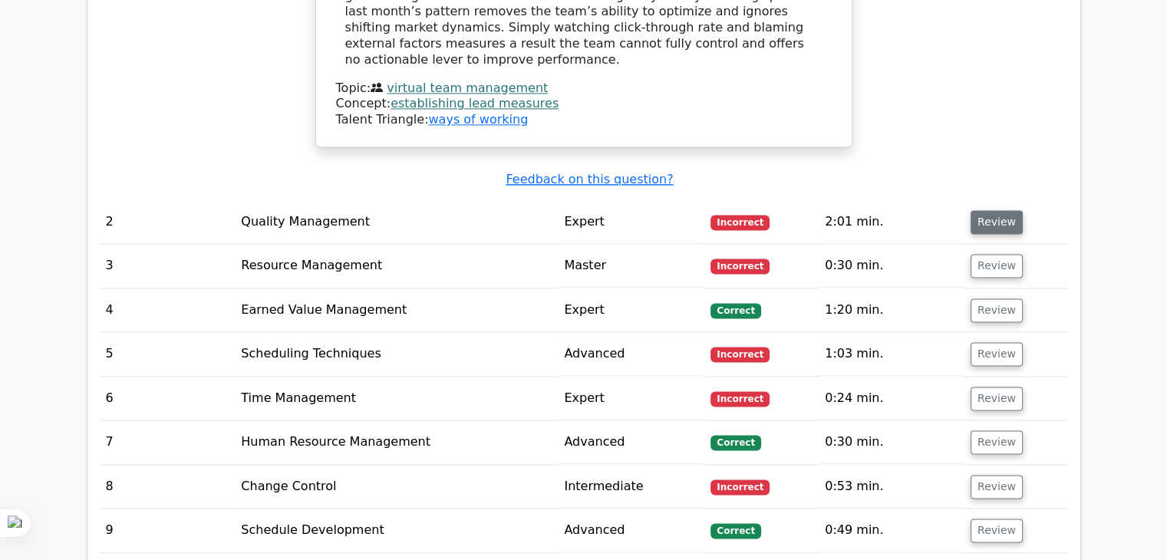
click at [1004, 210] on button "Review" at bounding box center [997, 222] width 52 height 24
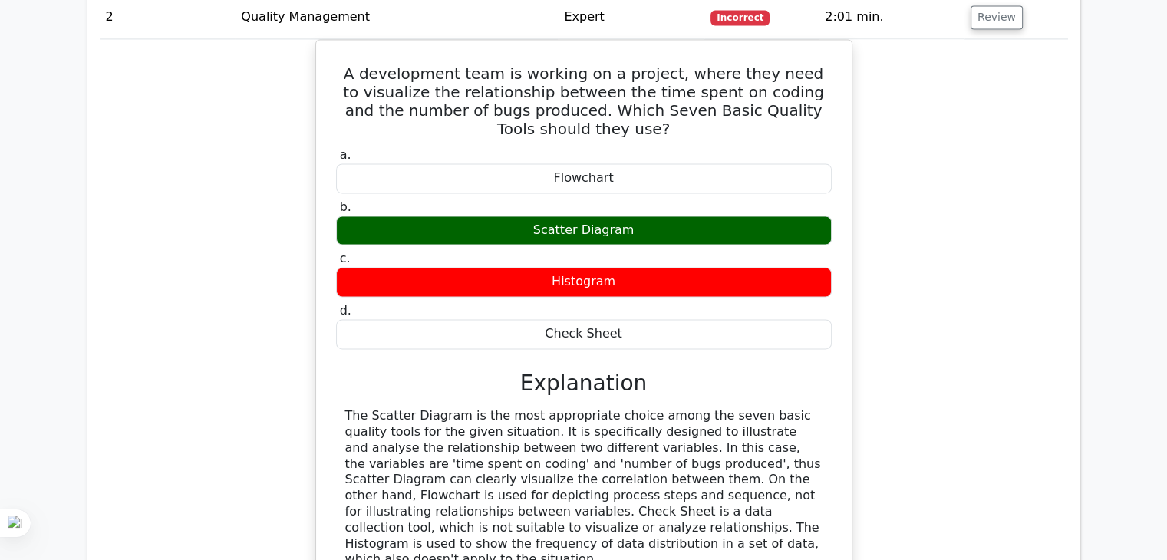
scroll to position [2379, 0]
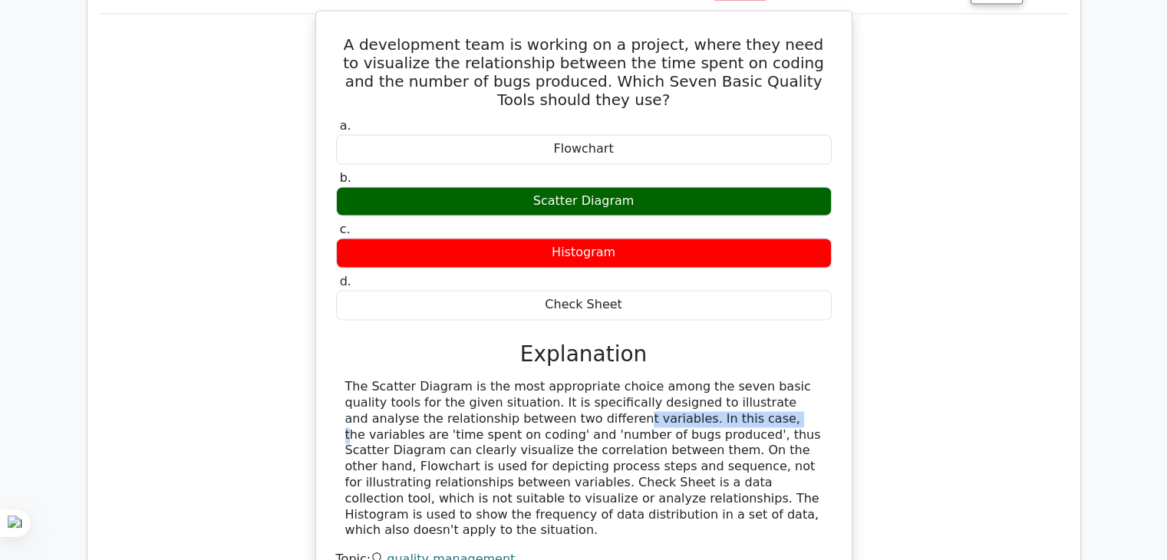
drag, startPoint x: 431, startPoint y: 349, endPoint x: 581, endPoint y: 348, distance: 149.6
click at [581, 379] on div "The Scatter Diagram is the most appropriate choice among the seven basic qualit…" at bounding box center [583, 459] width 477 height 160
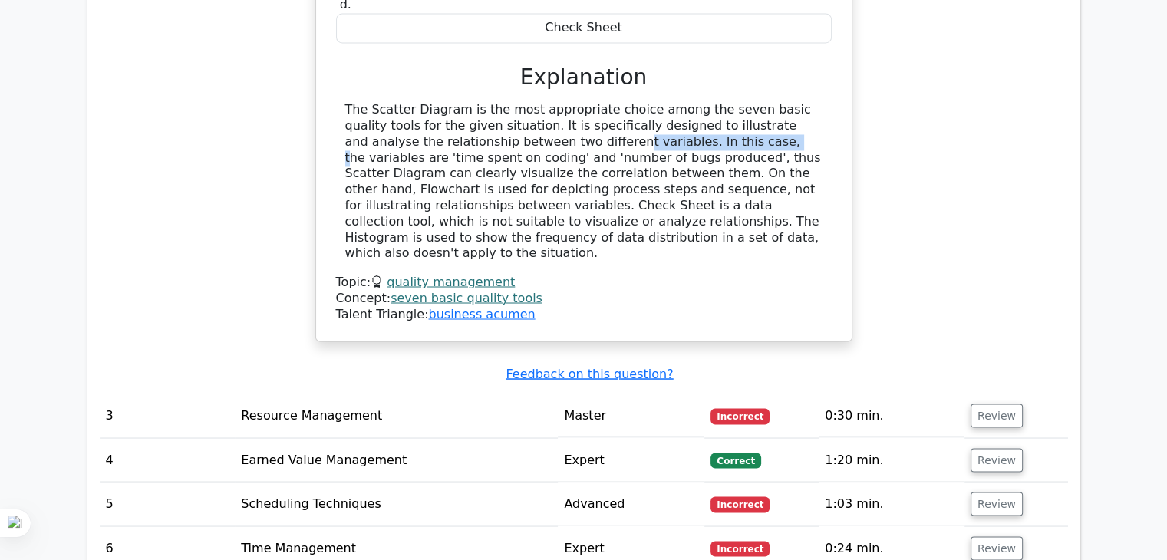
scroll to position [2686, 0]
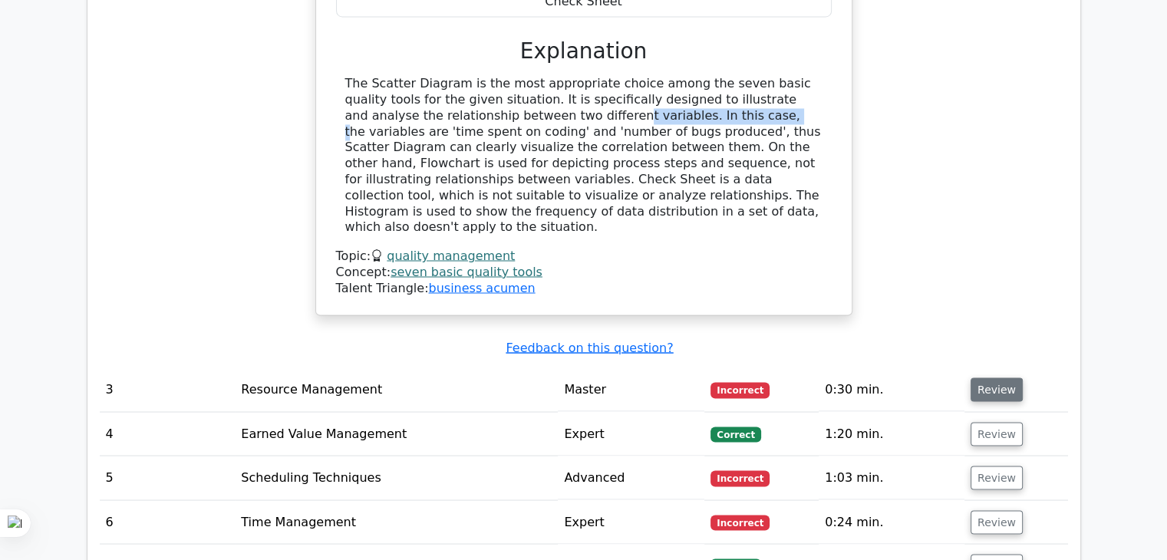
click at [1002, 378] on button "Review" at bounding box center [997, 390] width 52 height 24
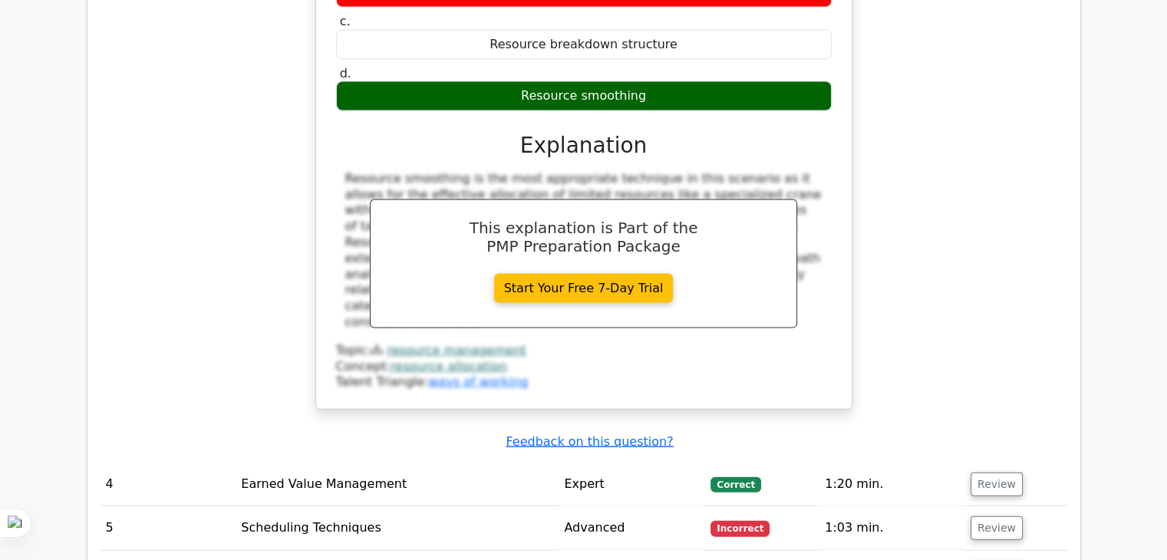
scroll to position [3453, 0]
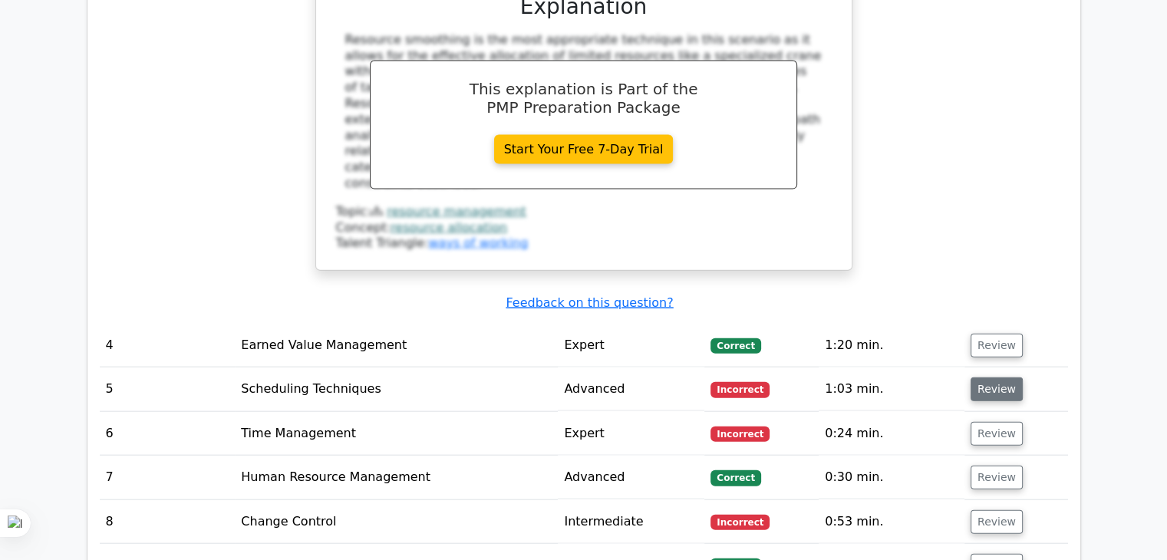
click at [998, 378] on button "Review" at bounding box center [997, 390] width 52 height 24
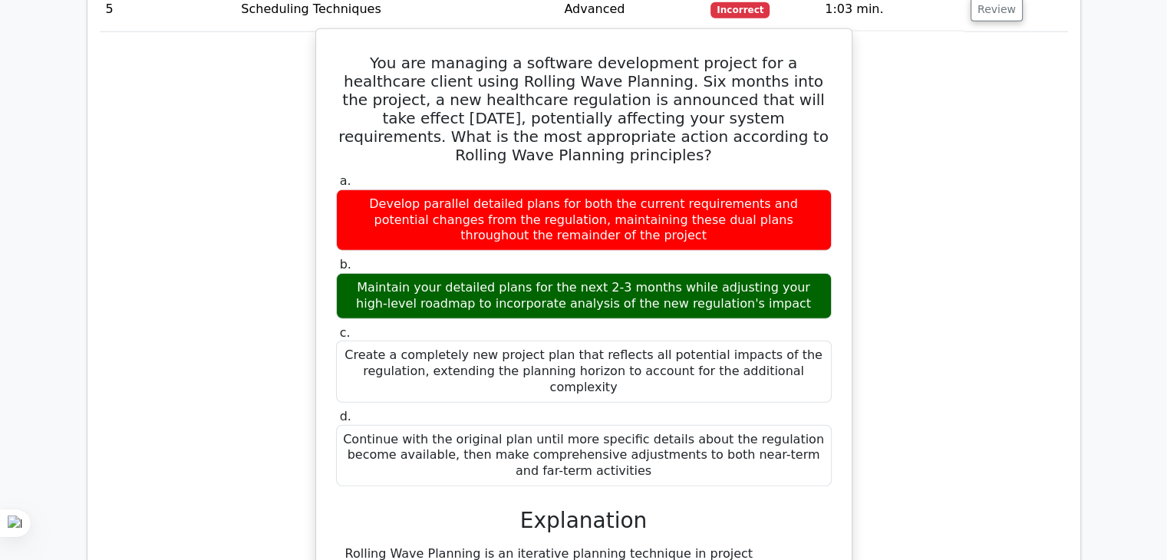
scroll to position [3683, 0]
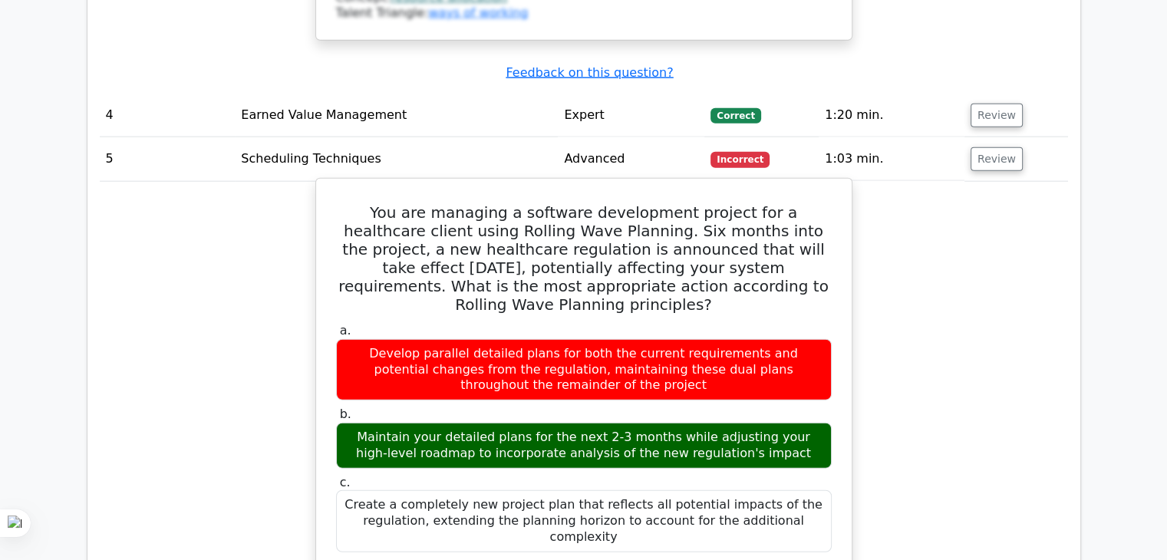
click at [453, 203] on h5 "You are managing a software development project for a healthcare client using R…" at bounding box center [584, 258] width 499 height 110
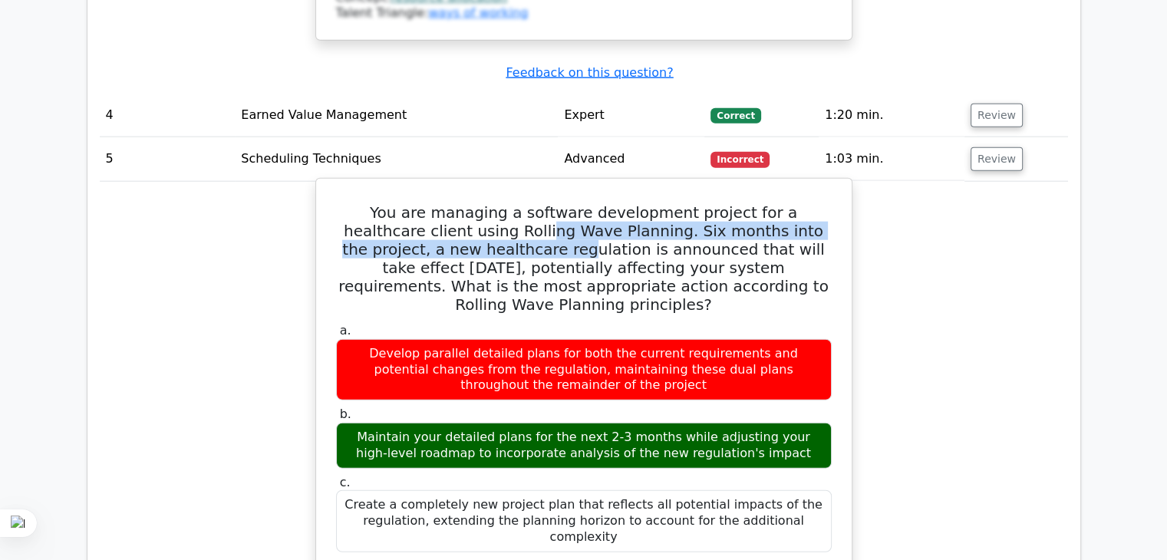
click at [453, 203] on h5 "You are managing a software development project for a healthcare client using R…" at bounding box center [584, 258] width 499 height 110
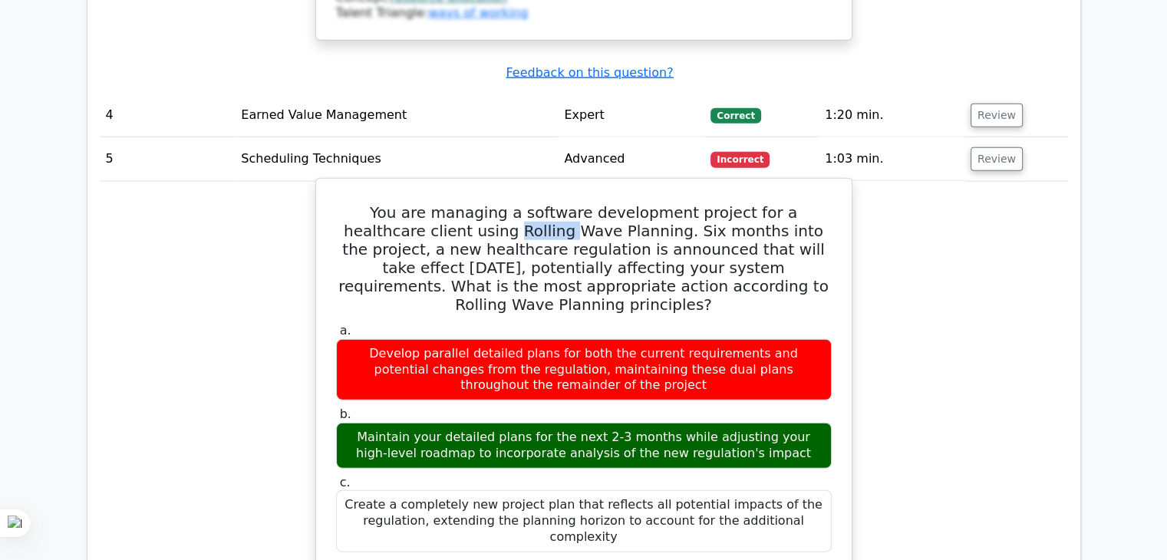
click at [453, 203] on h5 "You are managing a software development project for a healthcare client using R…" at bounding box center [584, 258] width 499 height 110
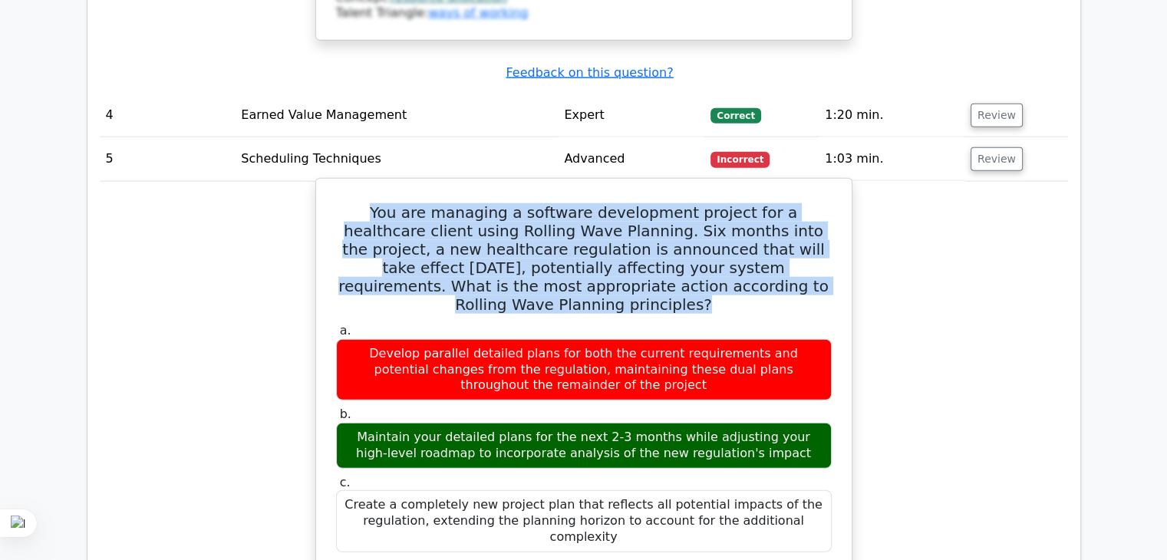
click at [453, 203] on h5 "You are managing a software development project for a healthcare client using R…" at bounding box center [584, 258] width 499 height 110
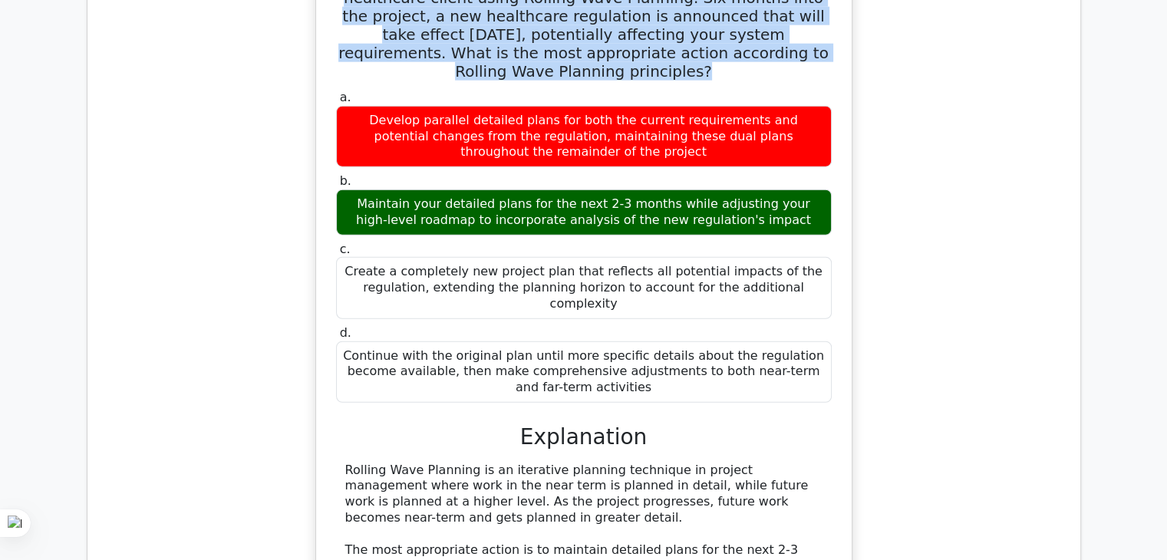
scroll to position [3990, 0]
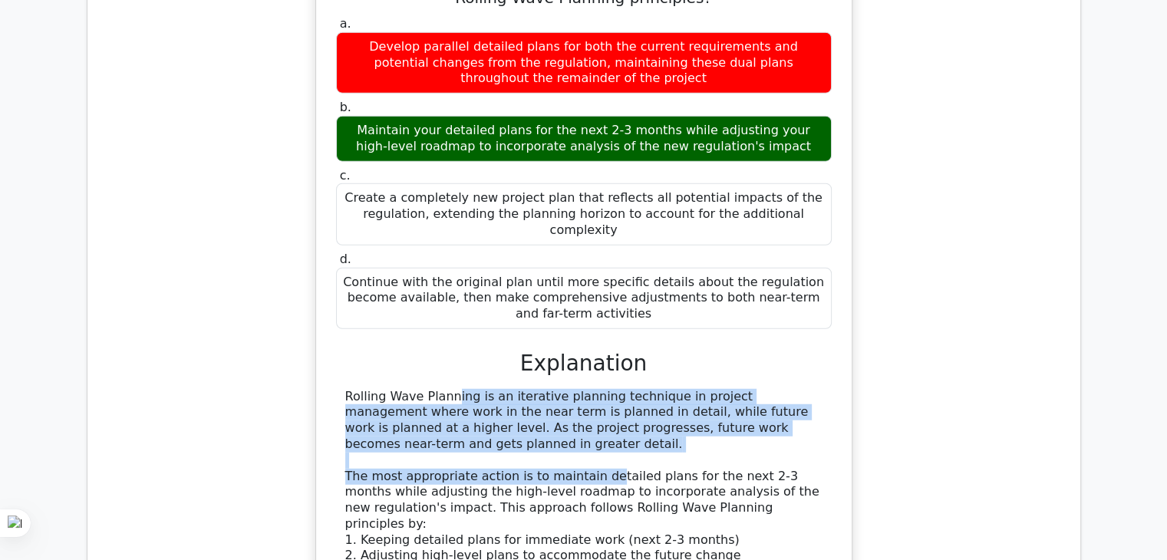
drag, startPoint x: 348, startPoint y: 240, endPoint x: 580, endPoint y: 306, distance: 240.9
drag, startPoint x: 574, startPoint y: 280, endPoint x: 439, endPoint y: 239, distance: 141.0
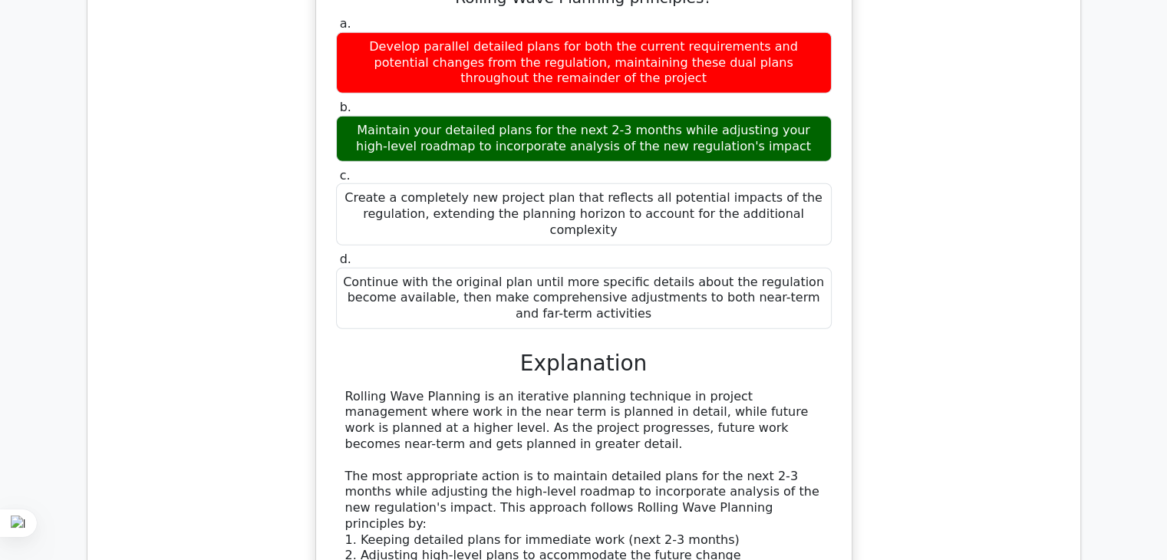
click at [330, 234] on div "You are managing a software development project for a healthcare client using R…" at bounding box center [583, 377] width 523 height 998
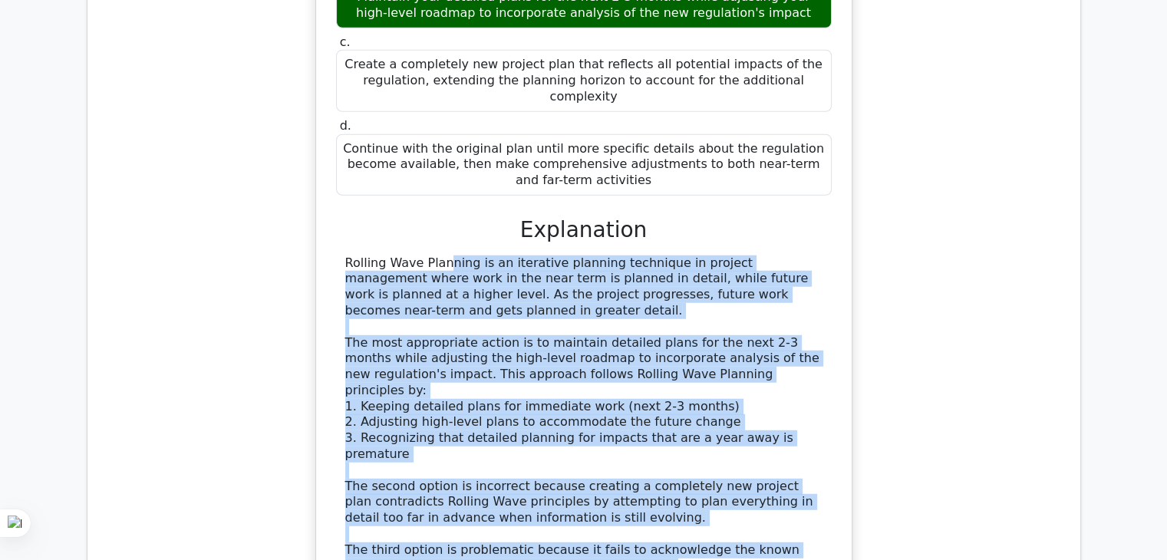
scroll to position [4220, 0]
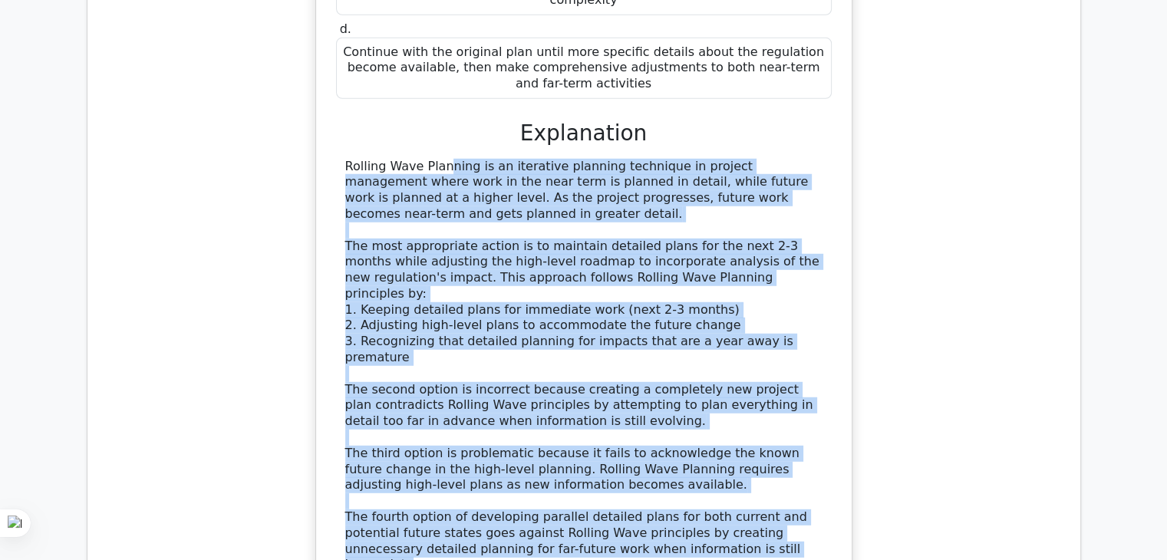
drag, startPoint x: 336, startPoint y: 239, endPoint x: 693, endPoint y: 366, distance: 378.6
click at [693, 366] on div "Rolling Wave Planning is an iterative planning technique in project management …" at bounding box center [584, 366] width 496 height 415
copy div "Rolling Wave Planning is an iterative planning technique in project management …"
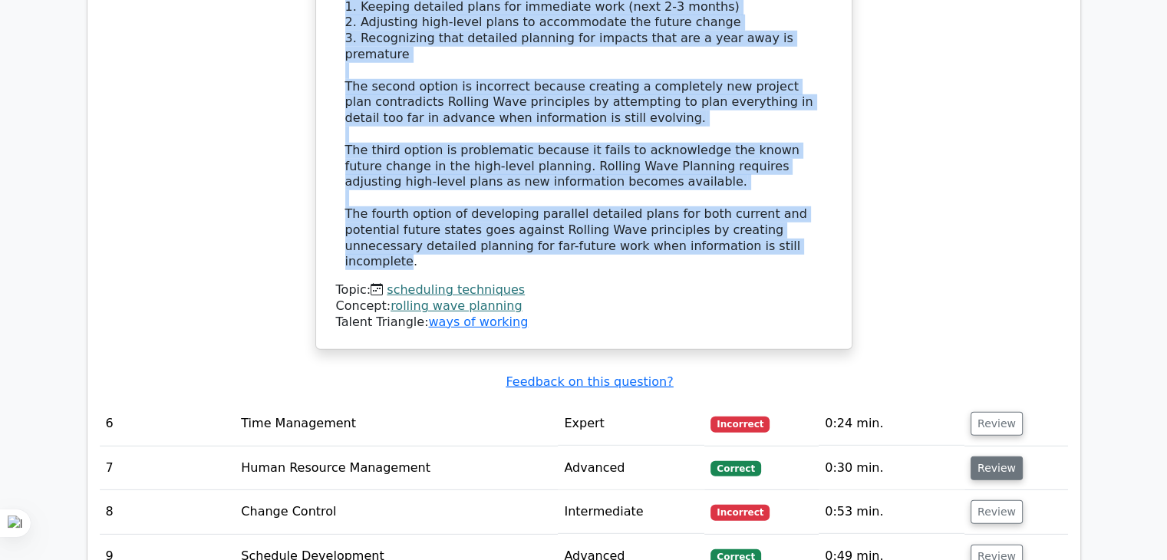
click at [1000, 457] on button "Review" at bounding box center [997, 469] width 52 height 24
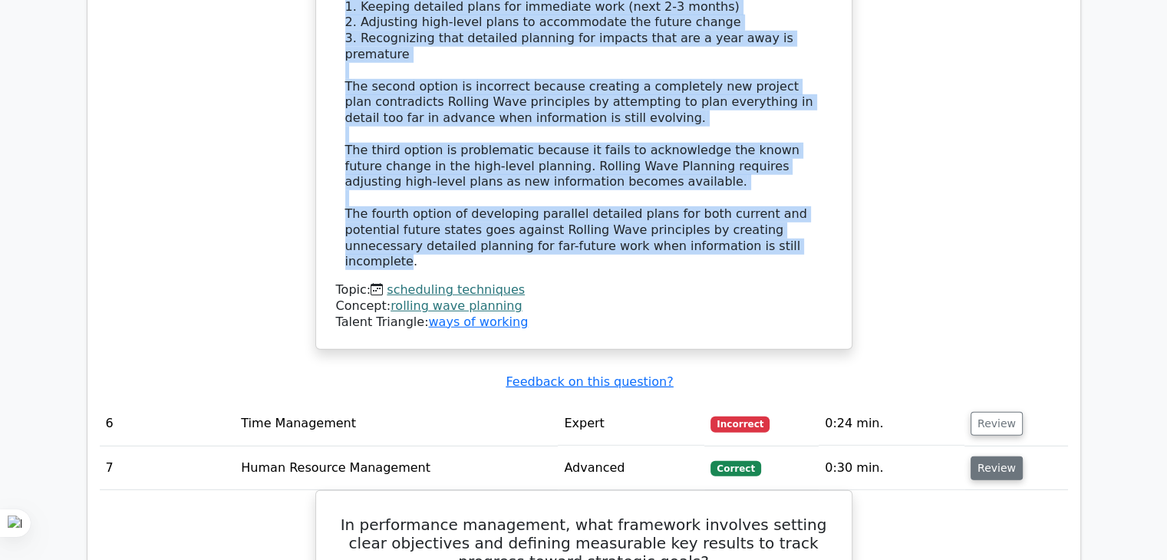
click at [994, 457] on button "Review" at bounding box center [997, 469] width 52 height 24
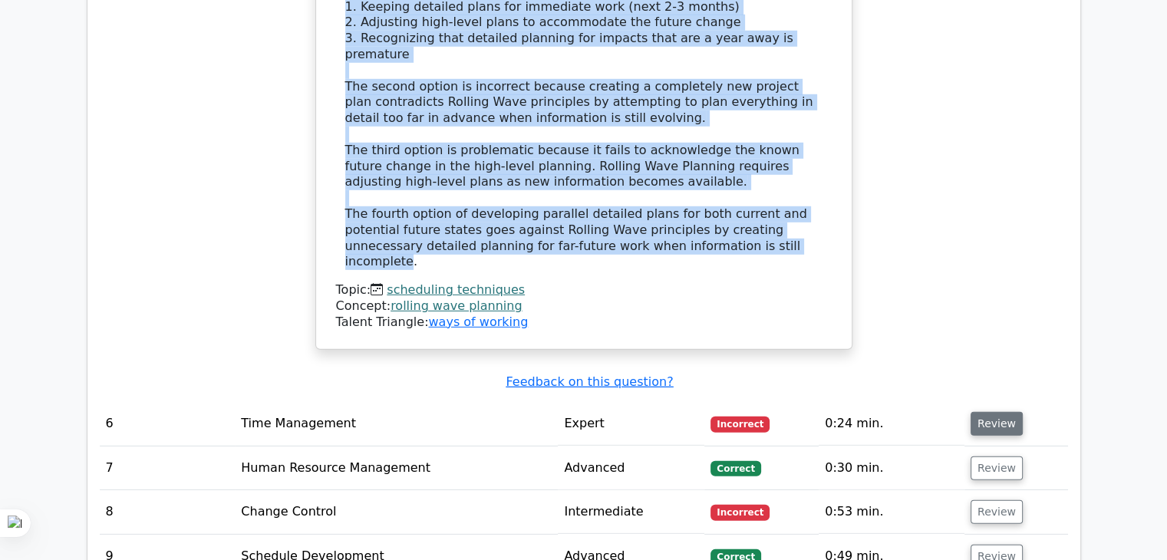
click at [998, 412] on button "Review" at bounding box center [997, 424] width 52 height 24
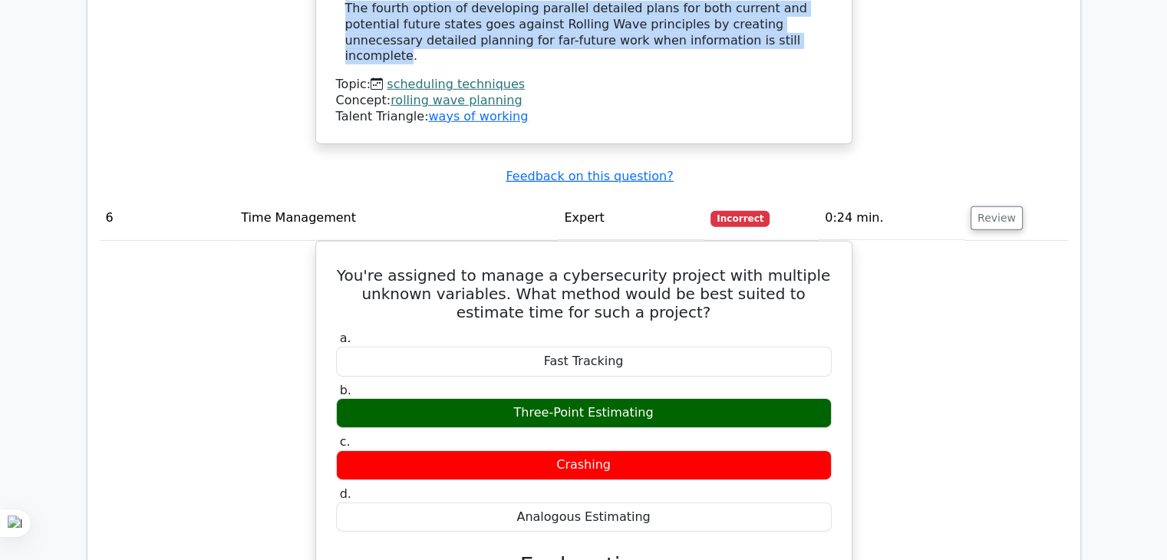
scroll to position [4757, 0]
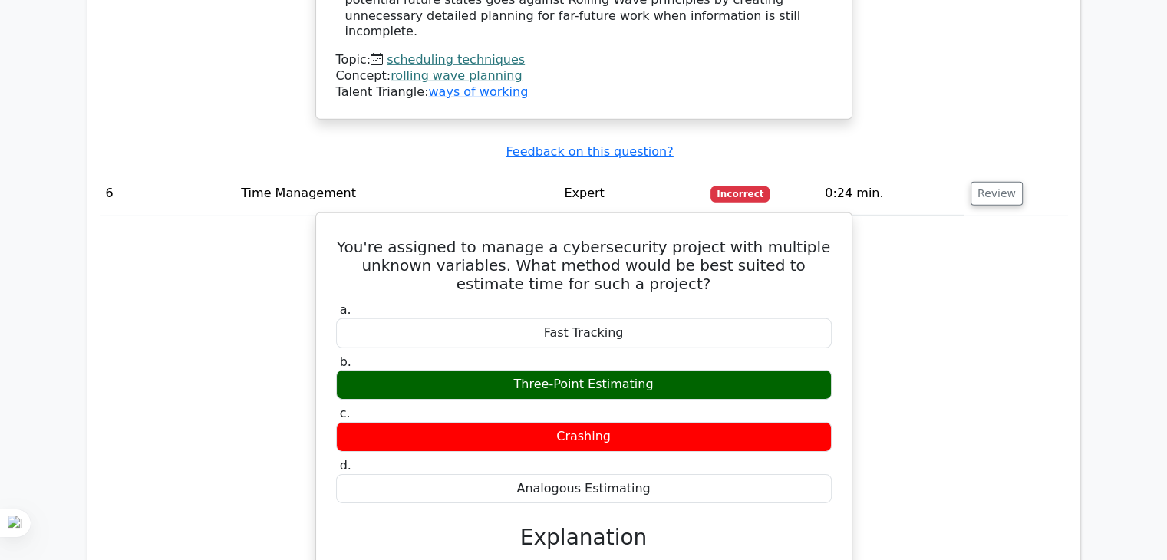
click at [575, 238] on h5 "You're assigned to manage a cybersecurity project with multiple unknown variabl…" at bounding box center [584, 265] width 499 height 55
click at [574, 238] on h5 "You're assigned to manage a cybersecurity project with multiple unknown variabl…" at bounding box center [584, 265] width 499 height 55
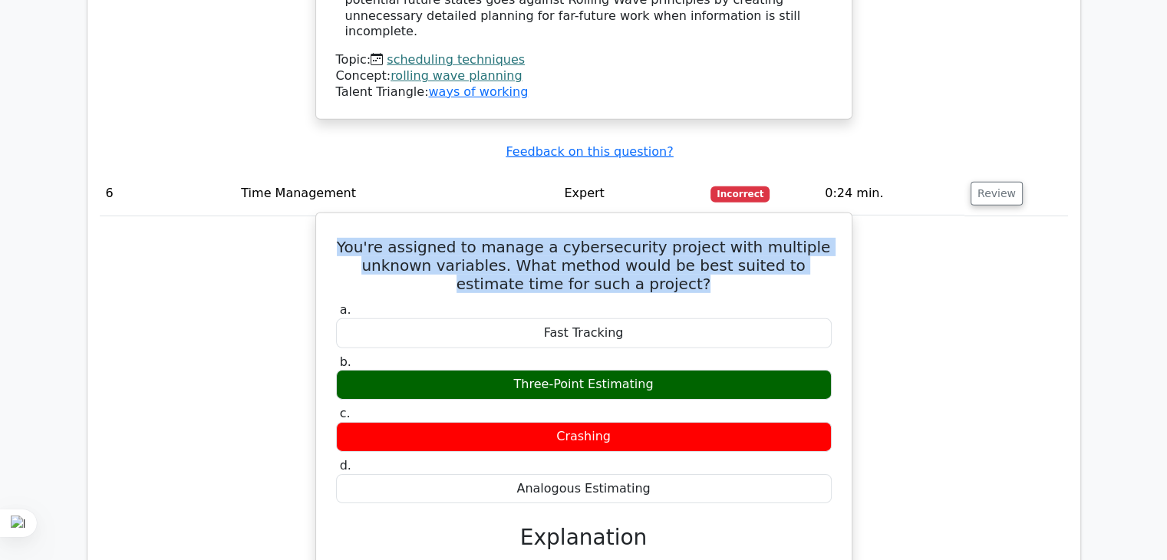
click at [574, 238] on h5 "You're assigned to manage a cybersecurity project with multiple unknown variabl…" at bounding box center [584, 265] width 499 height 55
copy div "You're assigned to manage a cybersecurity project with multiple unknown variabl…"
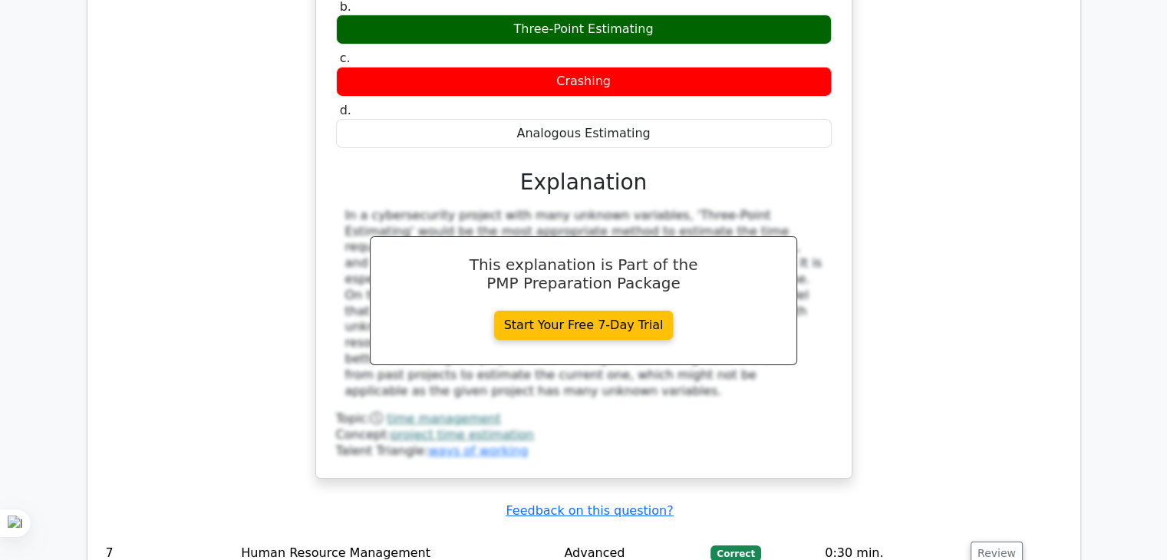
scroll to position [5141, 0]
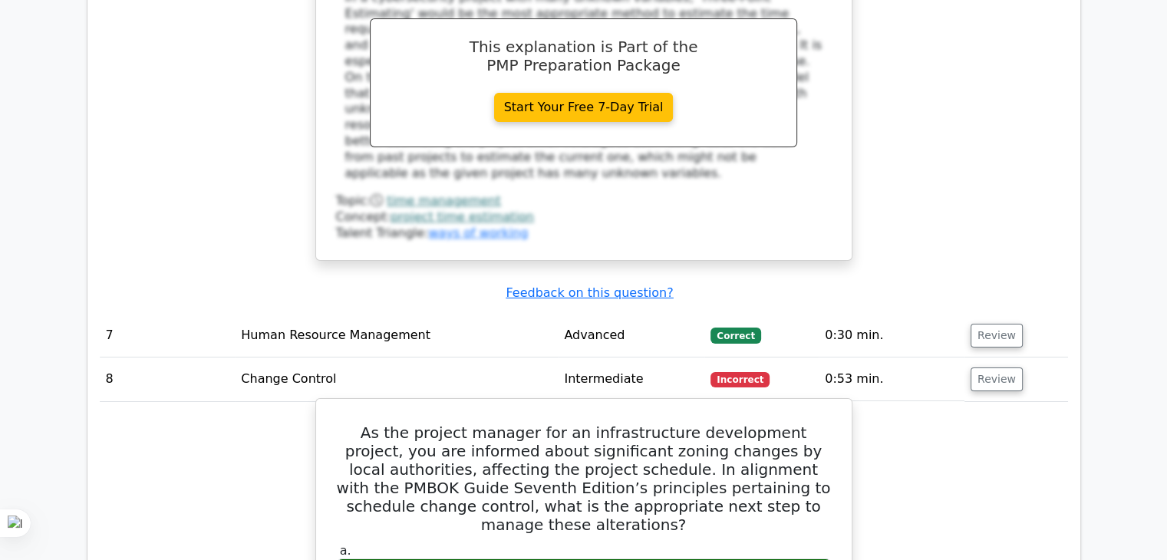
scroll to position [5371, 0]
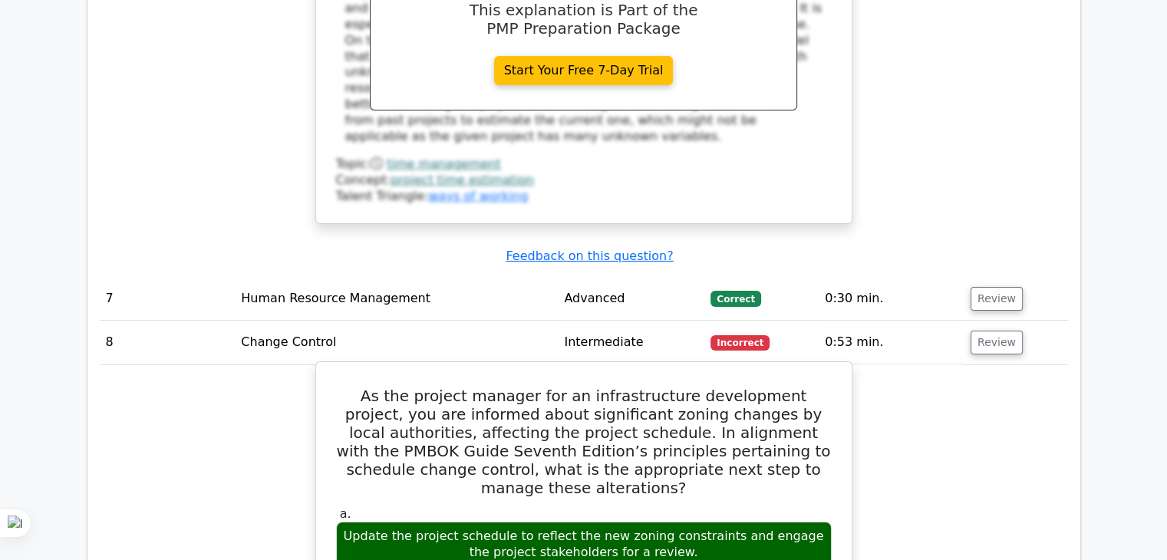
click at [729, 387] on h5 "As the project manager for an infrastructure development project, you are infor…" at bounding box center [584, 442] width 499 height 110
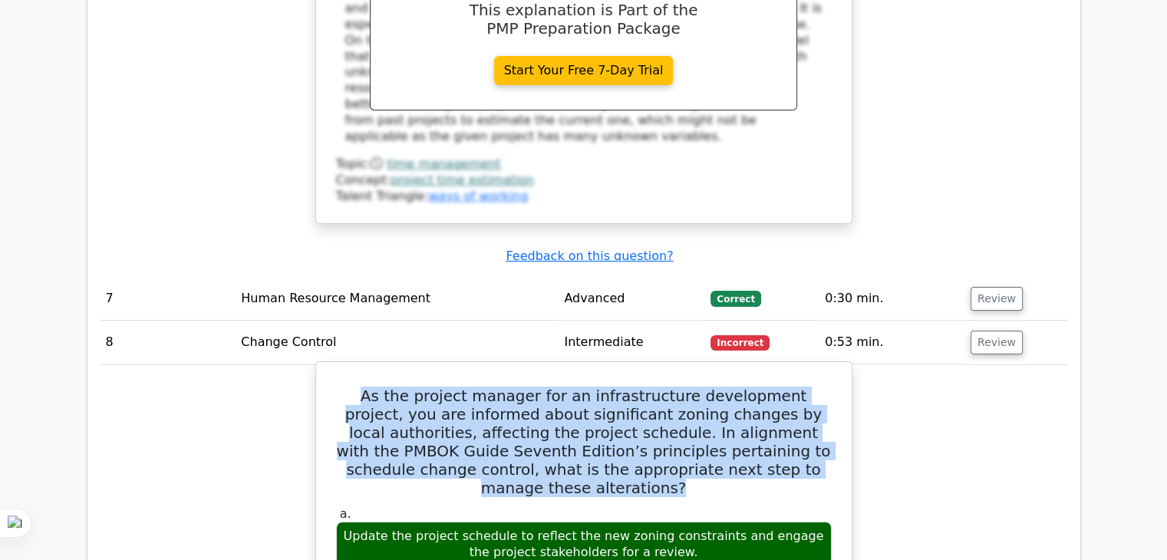
click at [729, 387] on h5 "As the project manager for an infrastructure development project, you are infor…" at bounding box center [584, 442] width 499 height 110
copy div "As the project manager for an infrastructure development project, you are infor…"
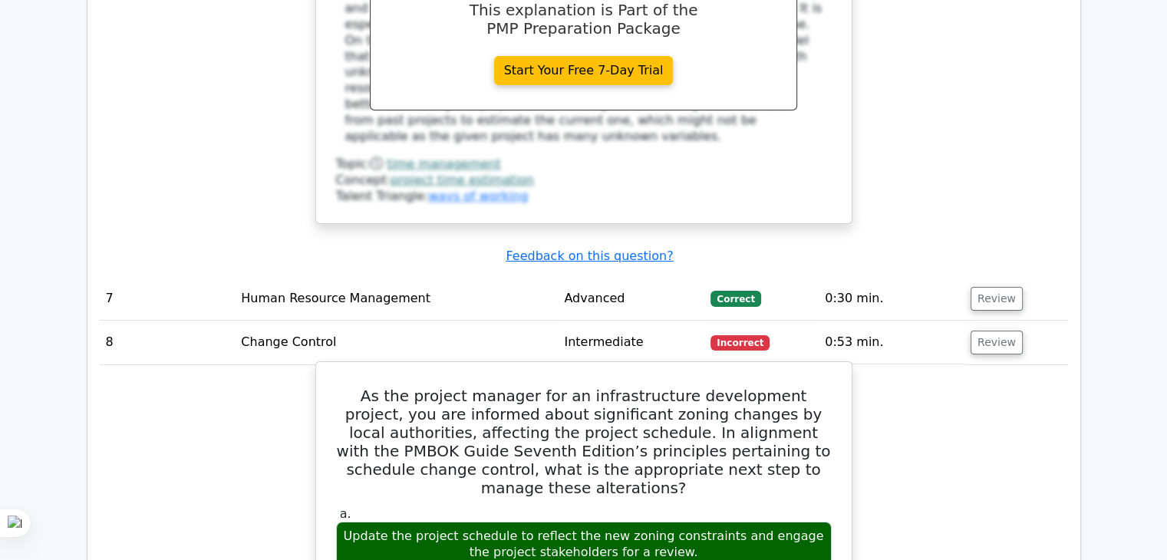
click at [488, 522] on div "Update the project schedule to reflect the new zoning constraints and engage th…" at bounding box center [584, 545] width 496 height 46
drag, startPoint x: 456, startPoint y: 302, endPoint x: 631, endPoint y: 308, distance: 175.0
click at [631, 522] on div "Update the project schedule to reflect the new zoning constraints and engage th…" at bounding box center [584, 545] width 496 height 46
click at [578, 522] on div "Update the project schedule to reflect the new zoning constraints and engage th…" at bounding box center [584, 545] width 496 height 46
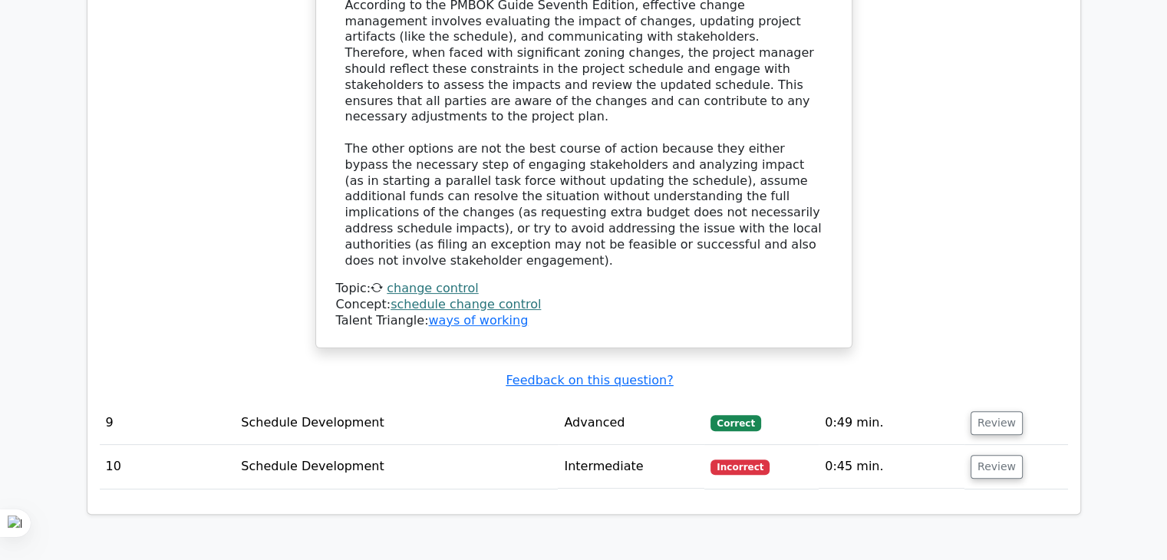
scroll to position [6215, 0]
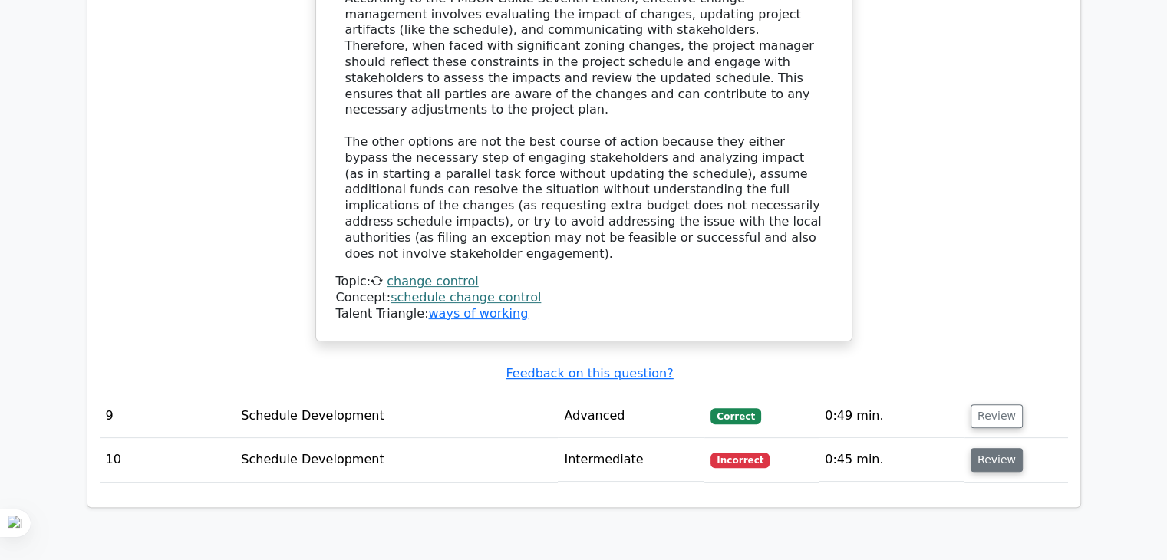
click at [976, 438] on td "Review" at bounding box center [1017, 460] width 104 height 44
click at [982, 448] on button "Review" at bounding box center [997, 460] width 52 height 24
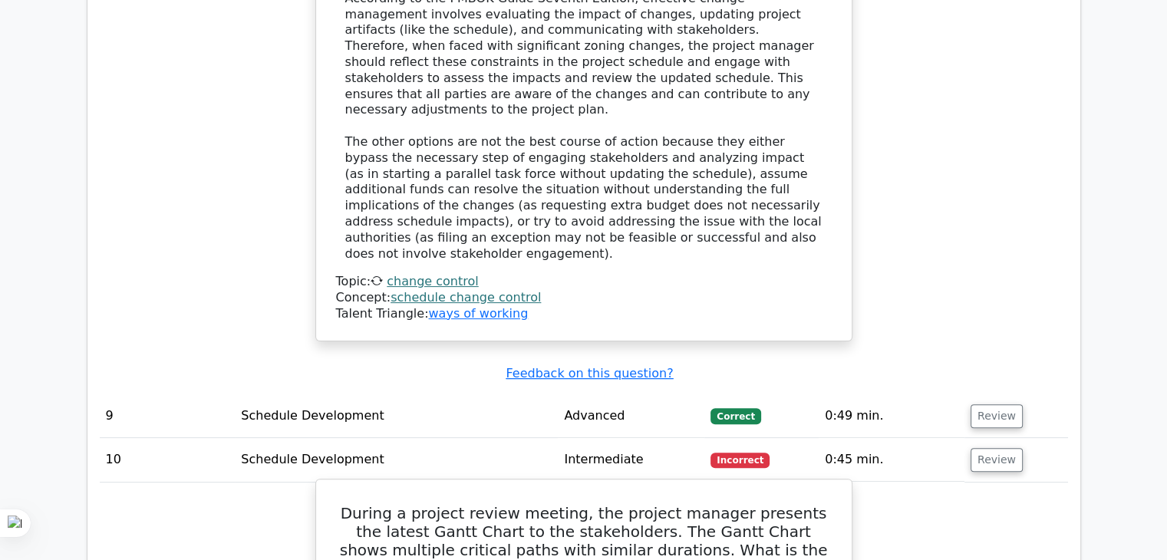
scroll to position [6292, 0]
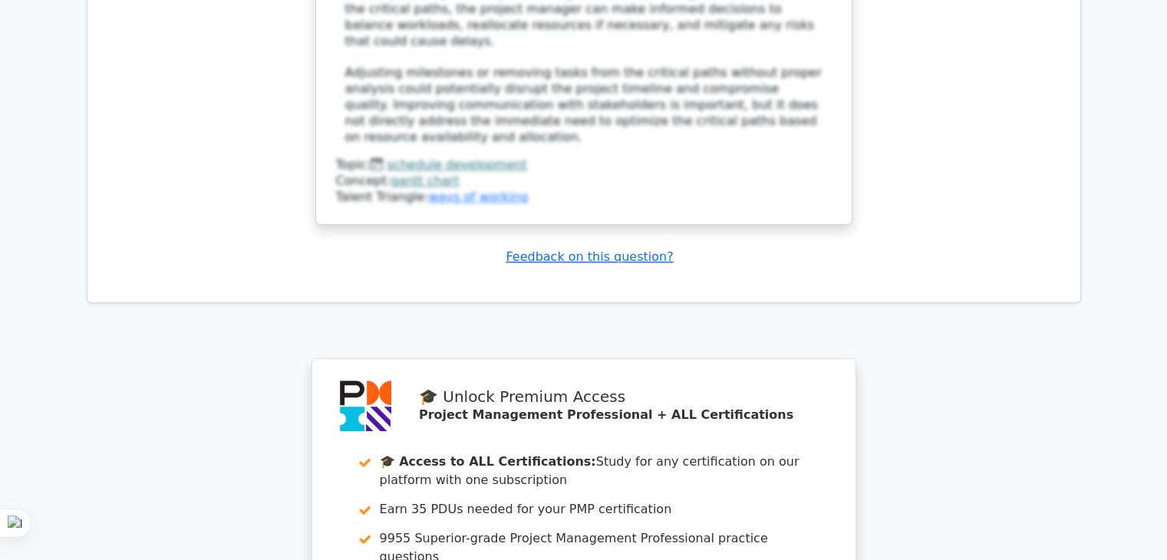
scroll to position [7366, 0]
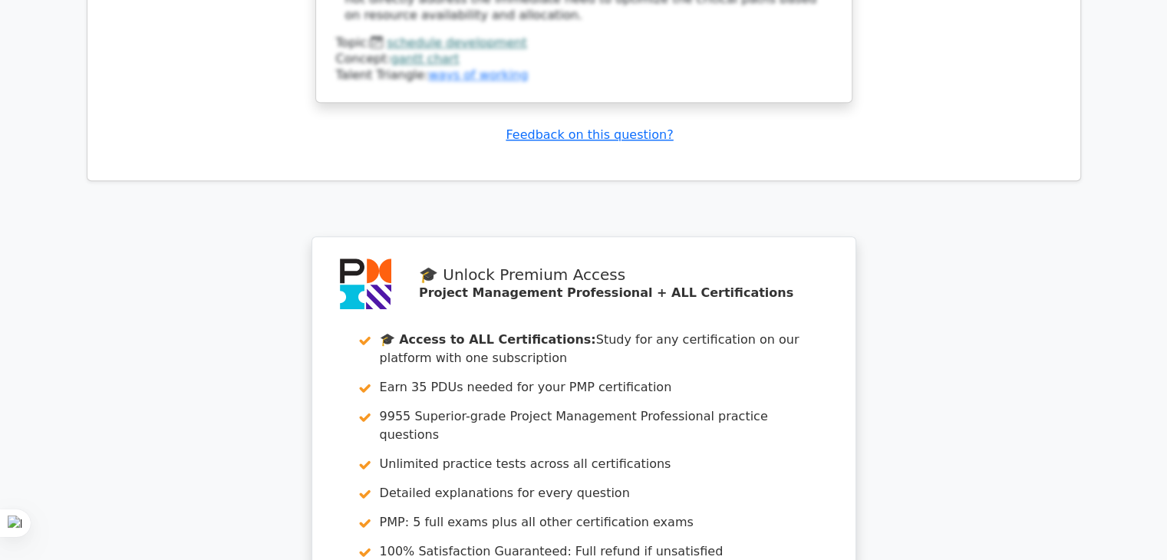
drag, startPoint x: 465, startPoint y: 513, endPoint x: 473, endPoint y: 506, distance: 9.8
